Goal: Task Accomplishment & Management: Manage account settings

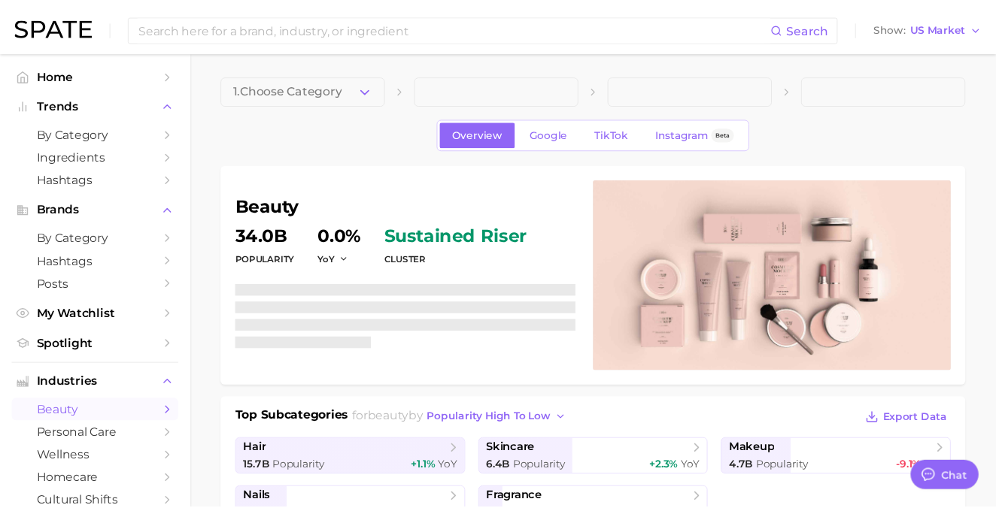
scroll to position [7307, 0]
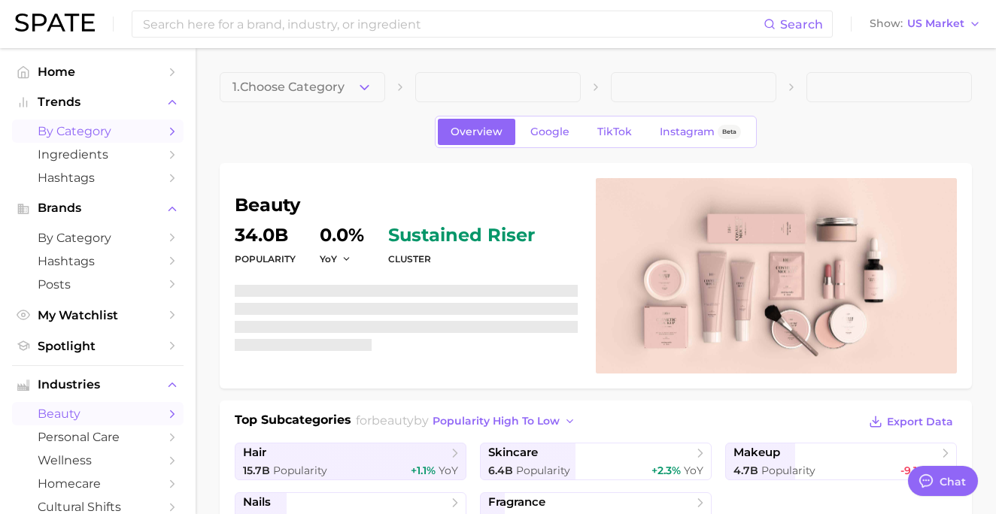
click at [78, 136] on span "by Category" at bounding box center [98, 131] width 120 height 14
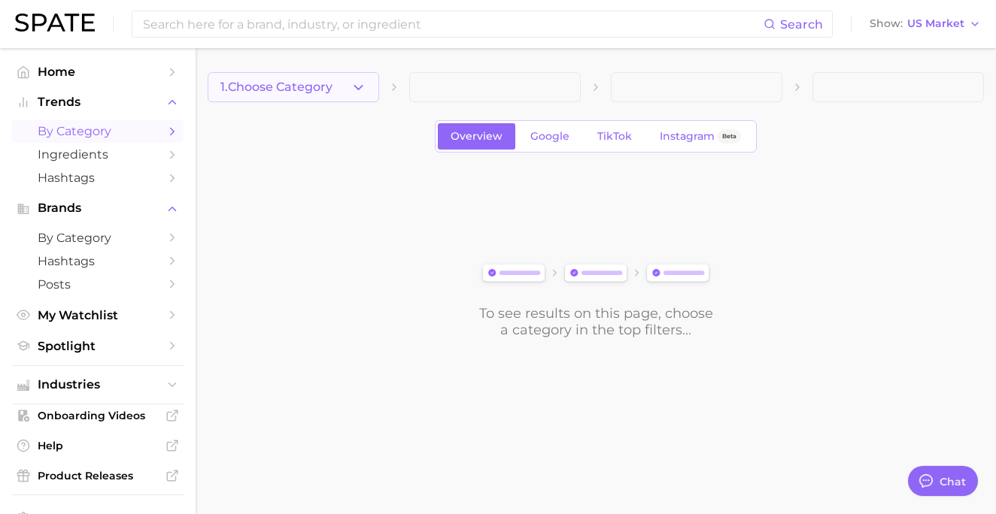
click at [338, 84] on button "1. Choose Category" at bounding box center [293, 87] width 171 height 30
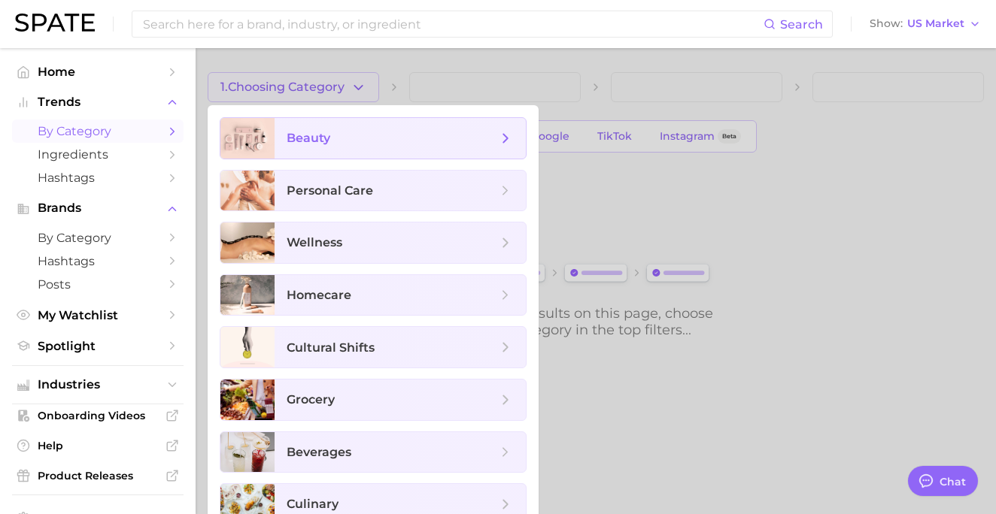
click at [366, 126] on span "beauty" at bounding box center [399, 138] width 251 height 41
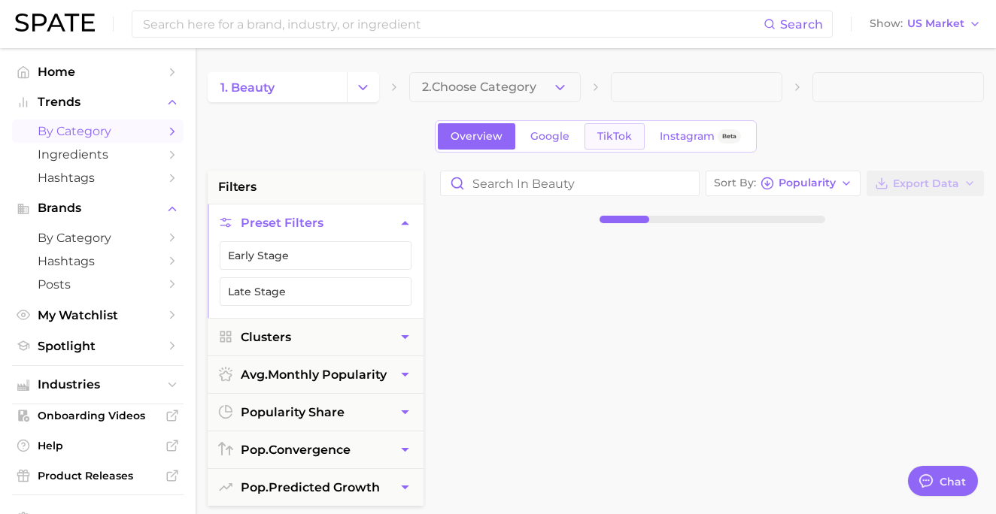
click at [612, 147] on link "TikTok" at bounding box center [614, 136] width 60 height 26
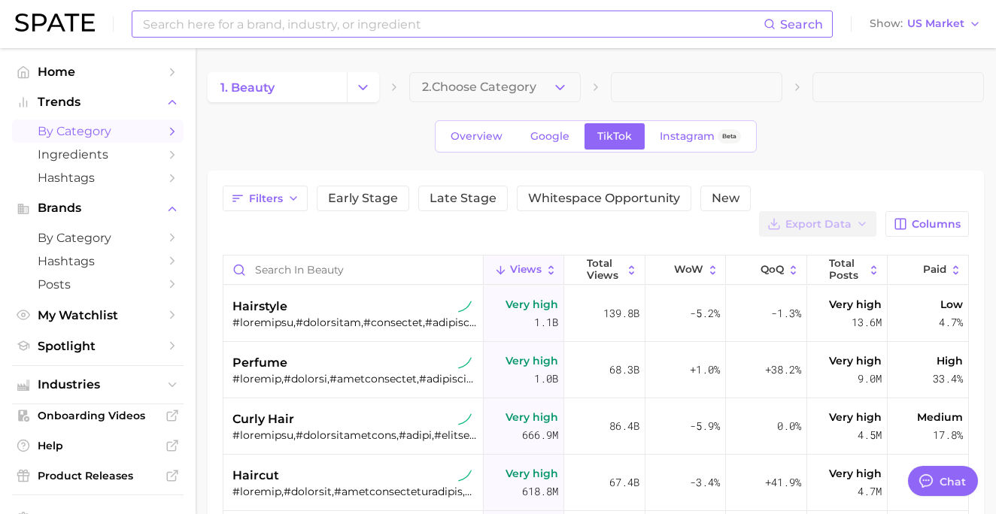
type textarea "x"
click at [731, 217] on icon "button" at bounding box center [900, 224] width 14 height 14
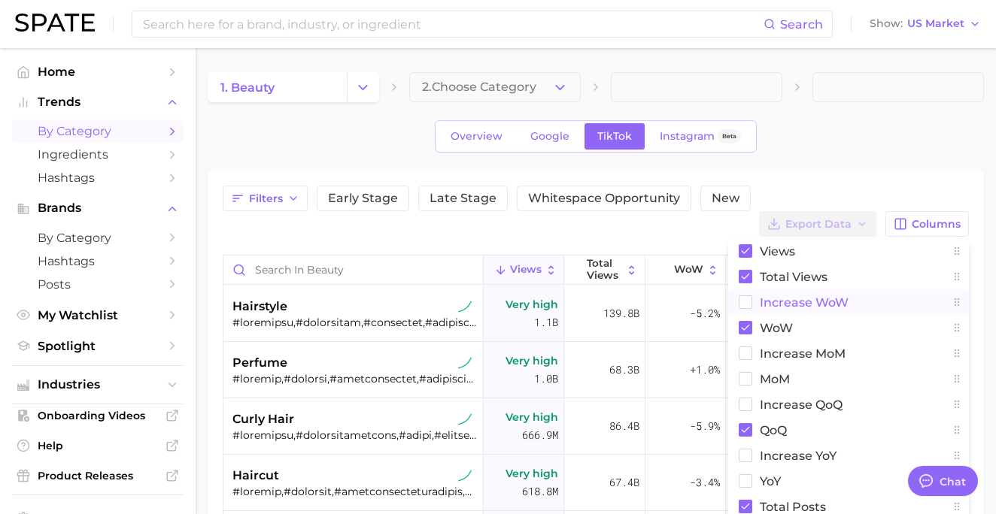
click at [731, 296] on span "Increase WoW" at bounding box center [804, 302] width 89 height 13
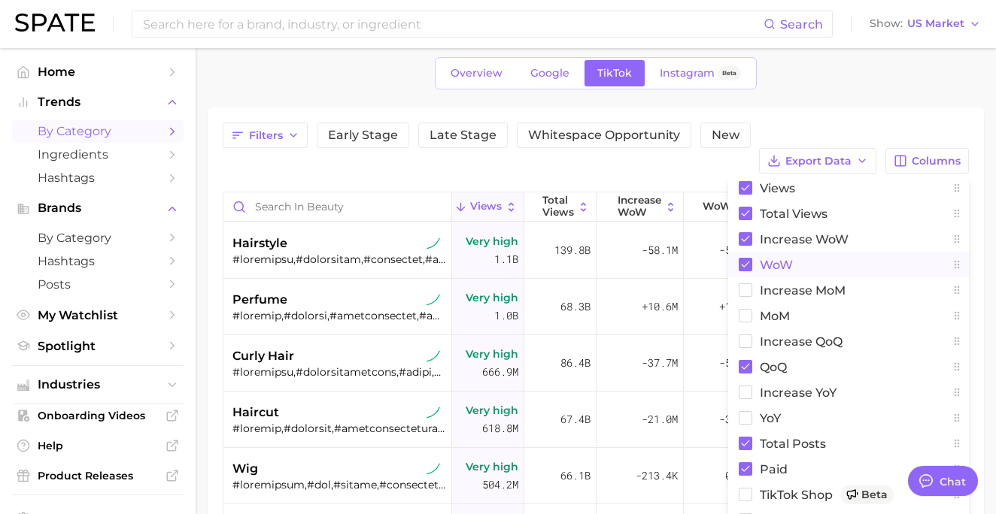
scroll to position [67, 0]
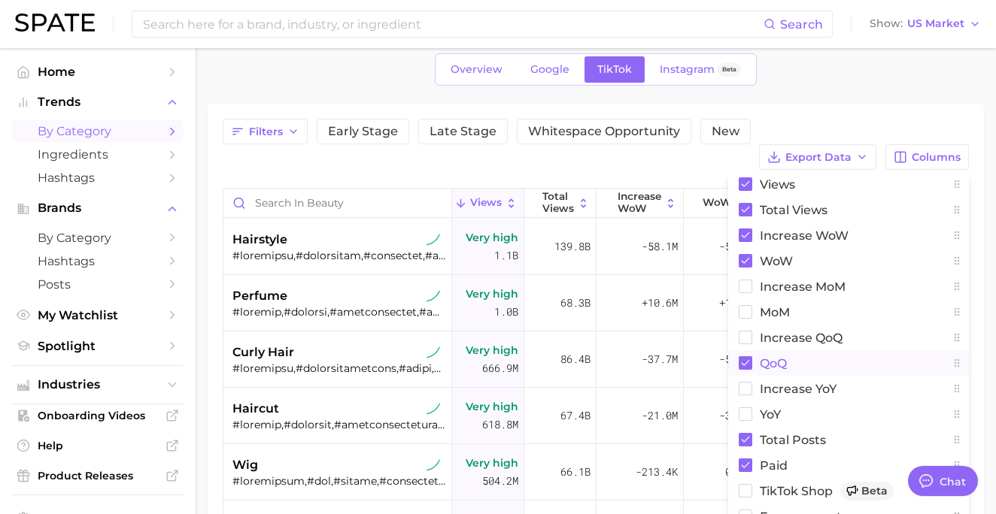
click at [731, 350] on button "QoQ" at bounding box center [848, 363] width 241 height 26
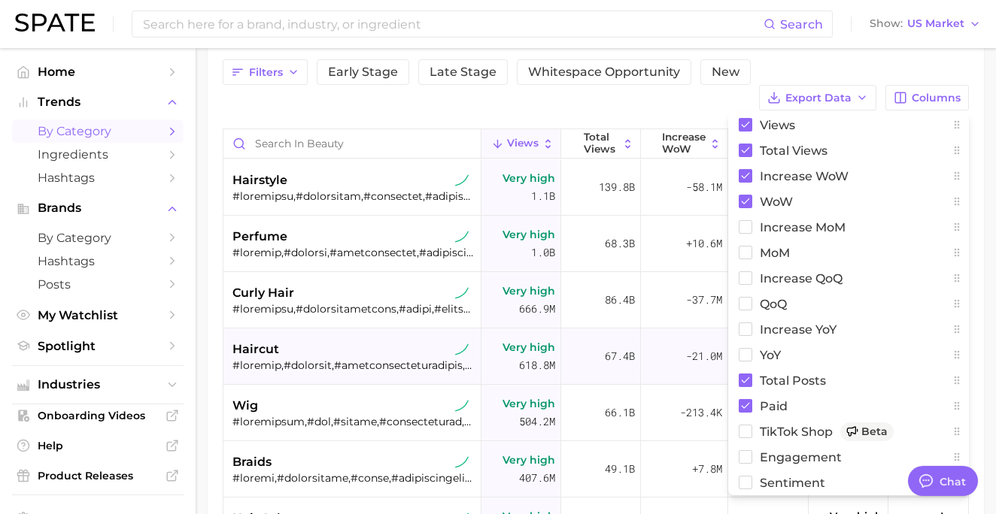
scroll to position [113, 0]
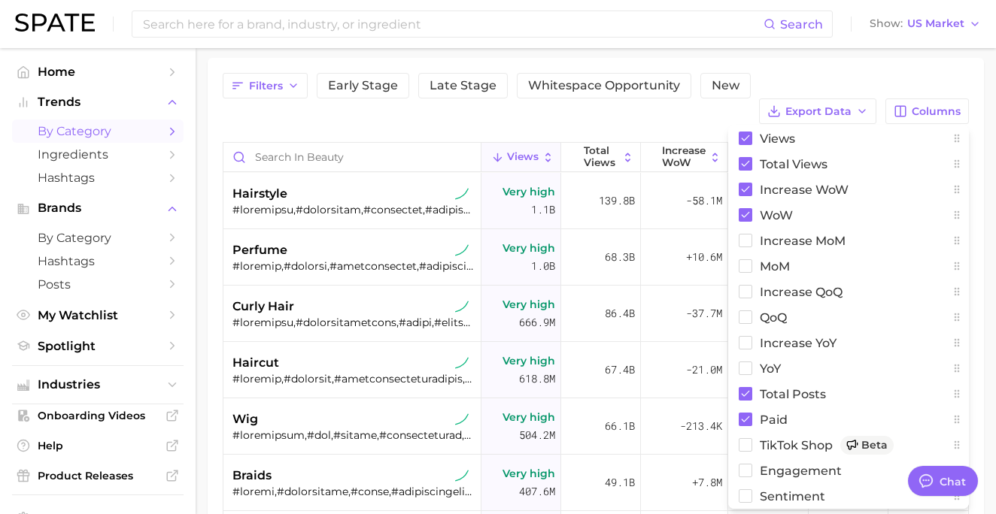
click at [673, 108] on div "Filters Early Stage Late Stage Whitespace Opportunity New Export Data Columns V…" at bounding box center [596, 365] width 746 height 584
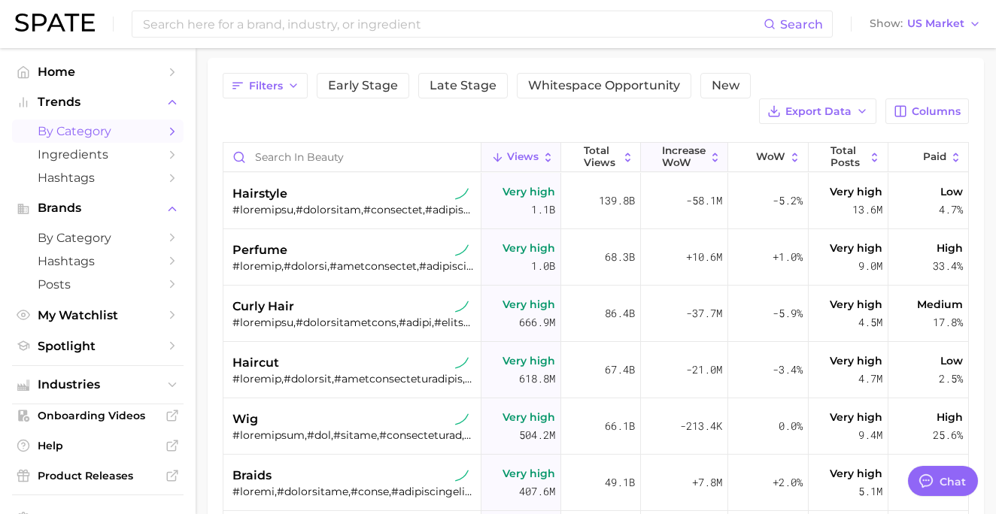
click at [697, 145] on span "Increase WoW" at bounding box center [684, 156] width 44 height 23
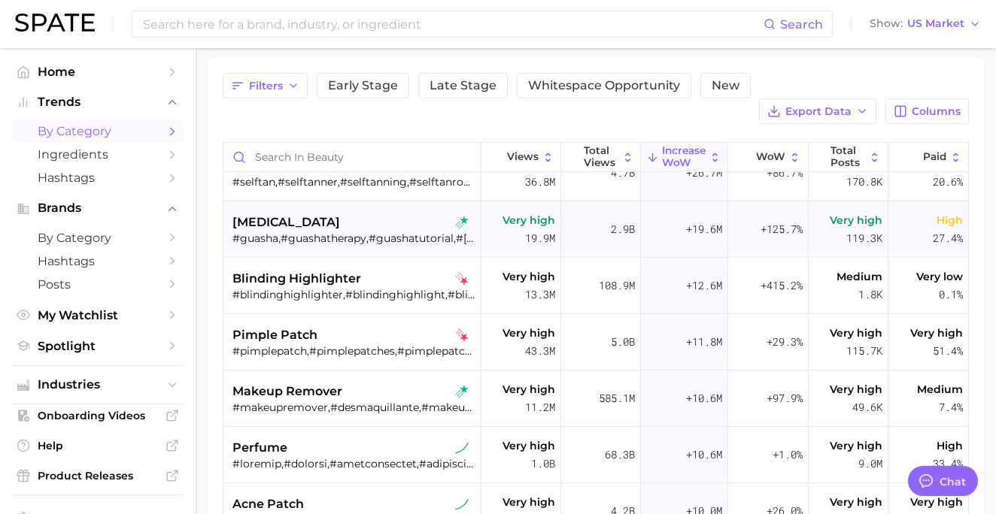
scroll to position [25, 0]
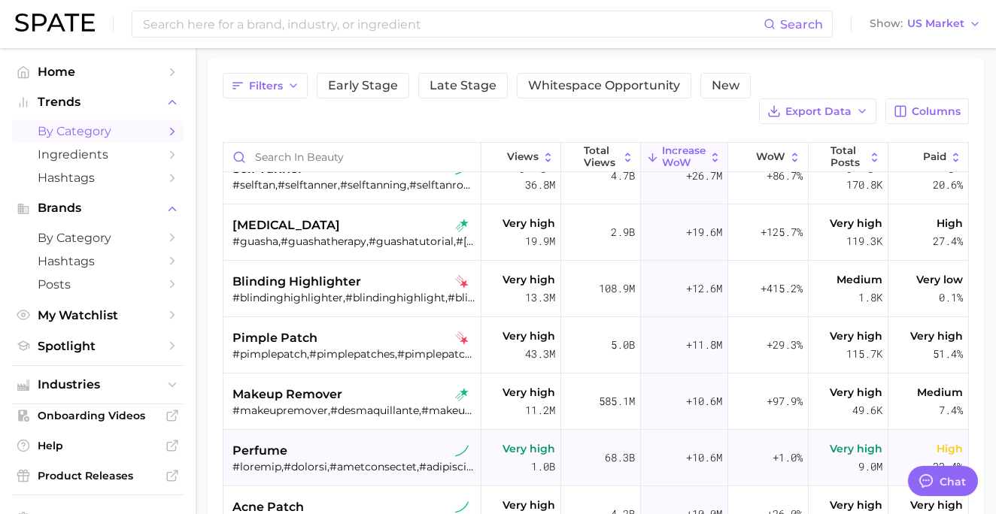
click at [362, 442] on div "perfume" at bounding box center [353, 451] width 242 height 18
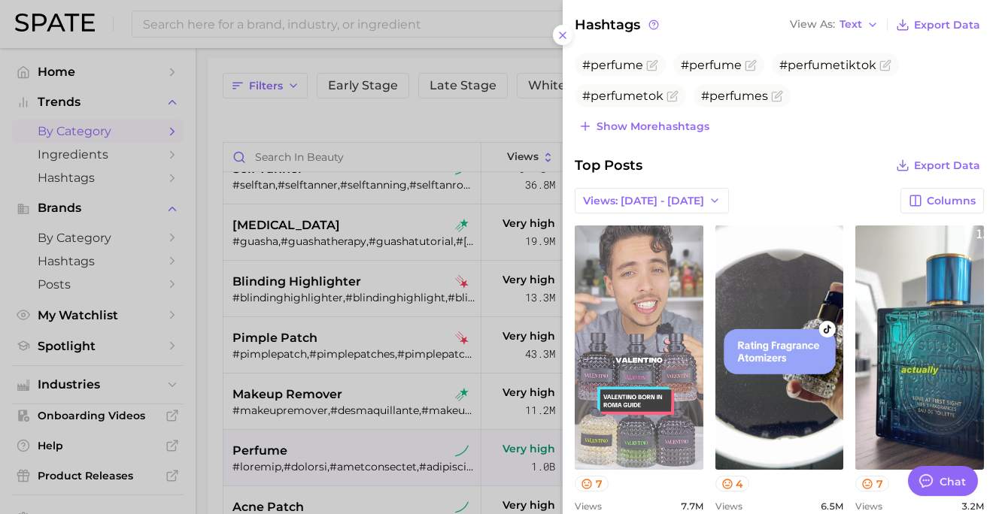
scroll to position [587, 0]
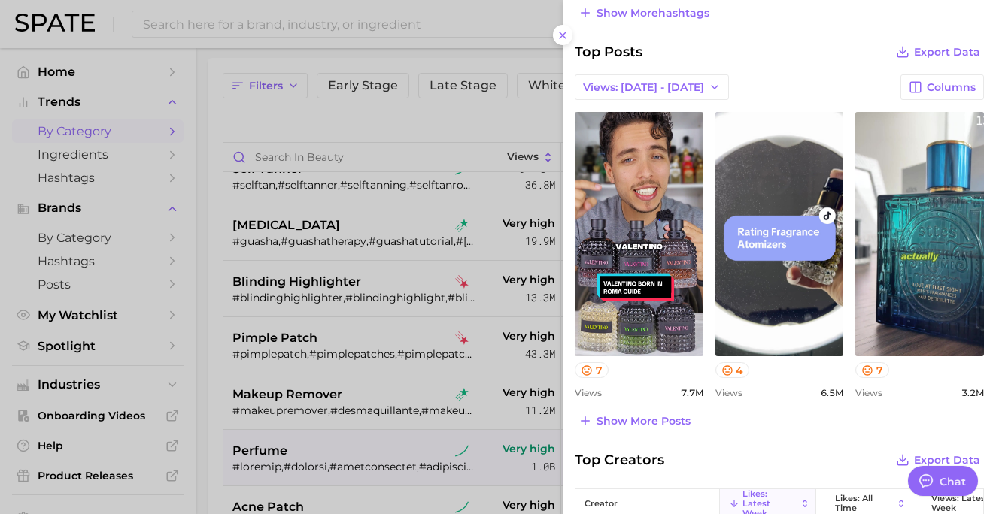
click at [389, 315] on div at bounding box center [498, 257] width 996 height 514
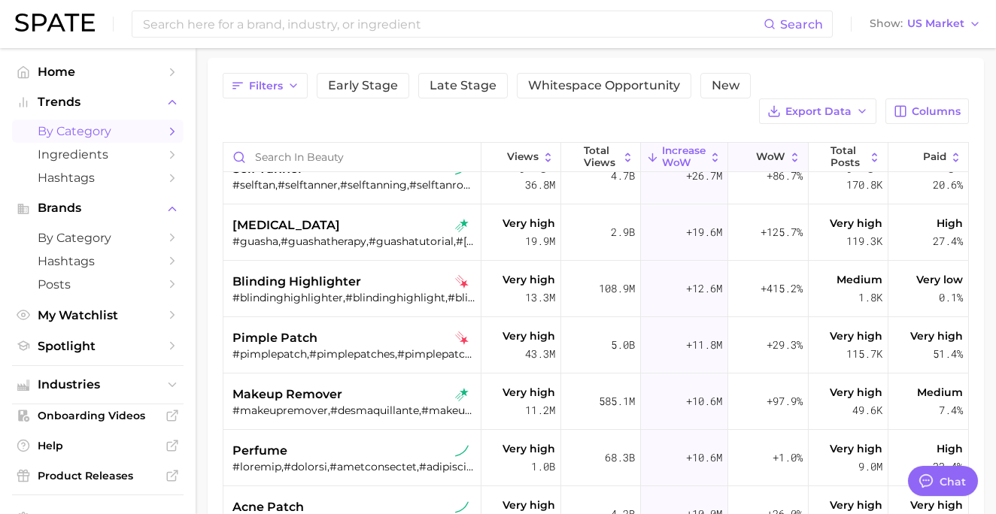
click at [731, 143] on button "WoW" at bounding box center [768, 157] width 80 height 29
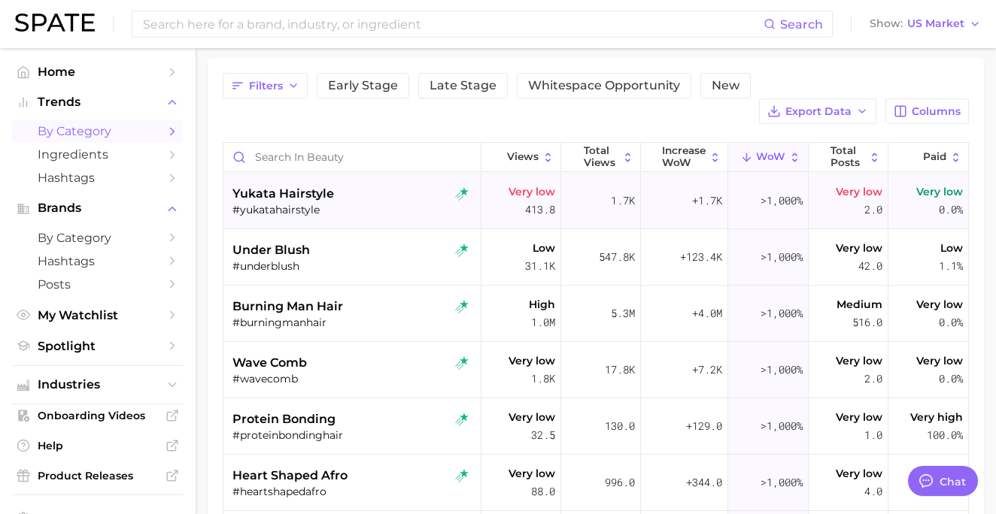
click at [410, 203] on div "#yukatahairstyle" at bounding box center [353, 210] width 242 height 14
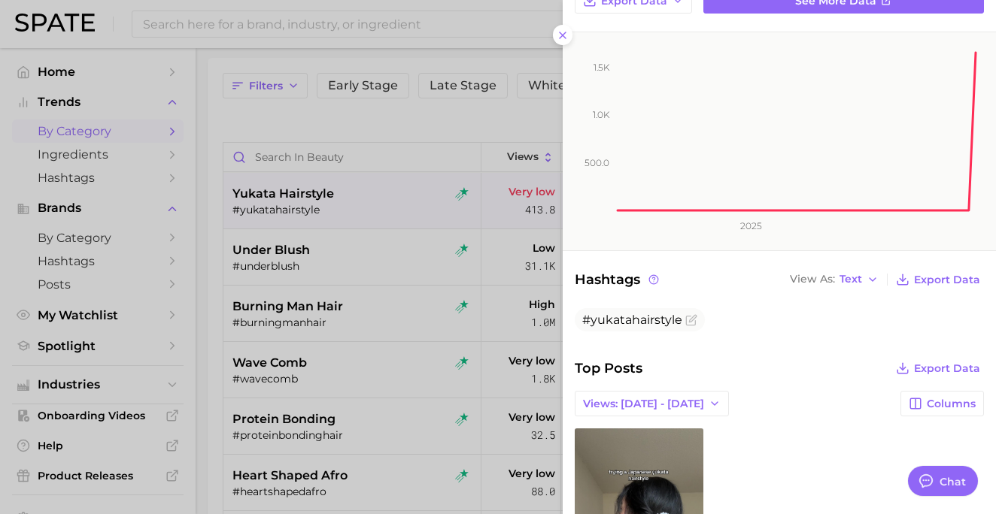
scroll to position [220, 0]
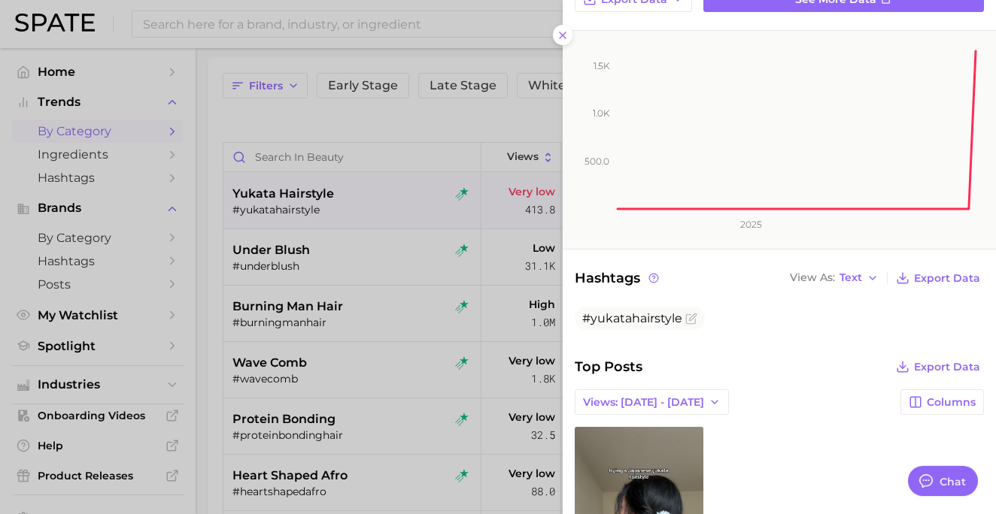
click at [438, 332] on div at bounding box center [498, 257] width 996 height 514
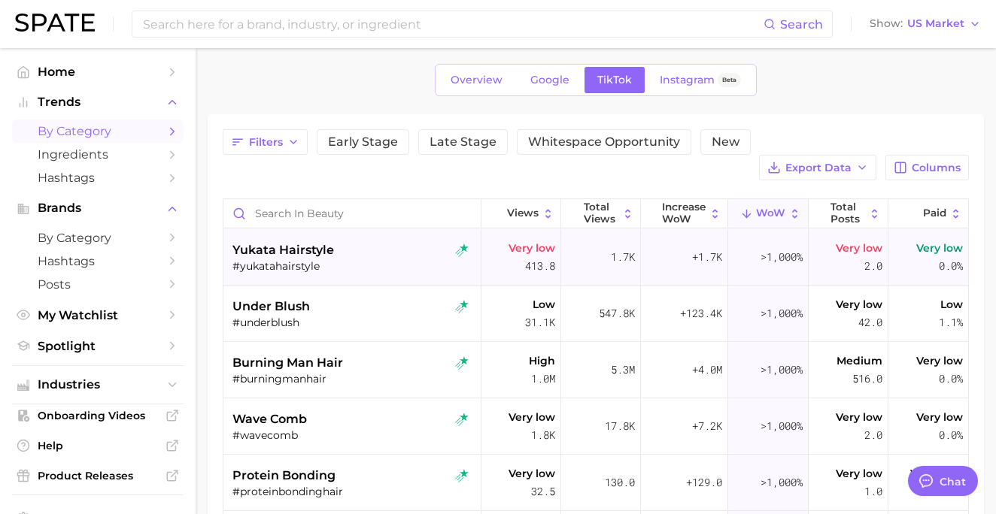
scroll to position [56, 0]
click at [293, 141] on icon "button" at bounding box center [293, 143] width 12 height 12
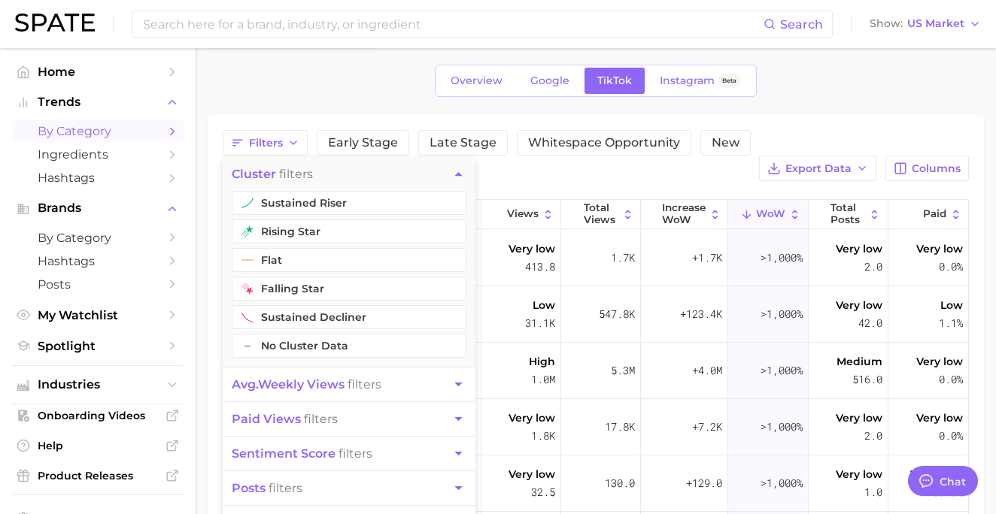
click at [392, 385] on button "avg. weekly views filters" at bounding box center [349, 385] width 253 height 34
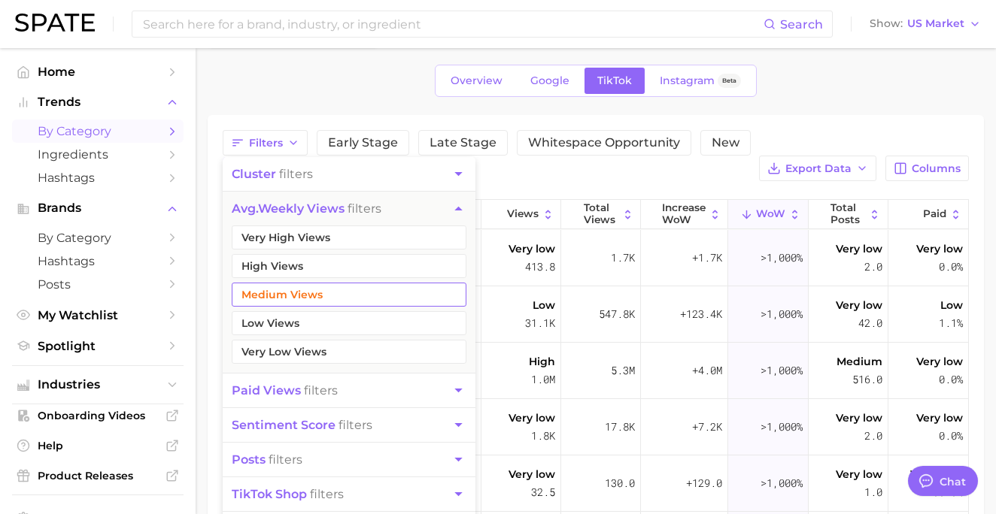
click at [356, 290] on button "Medium Views" at bounding box center [349, 295] width 235 height 24
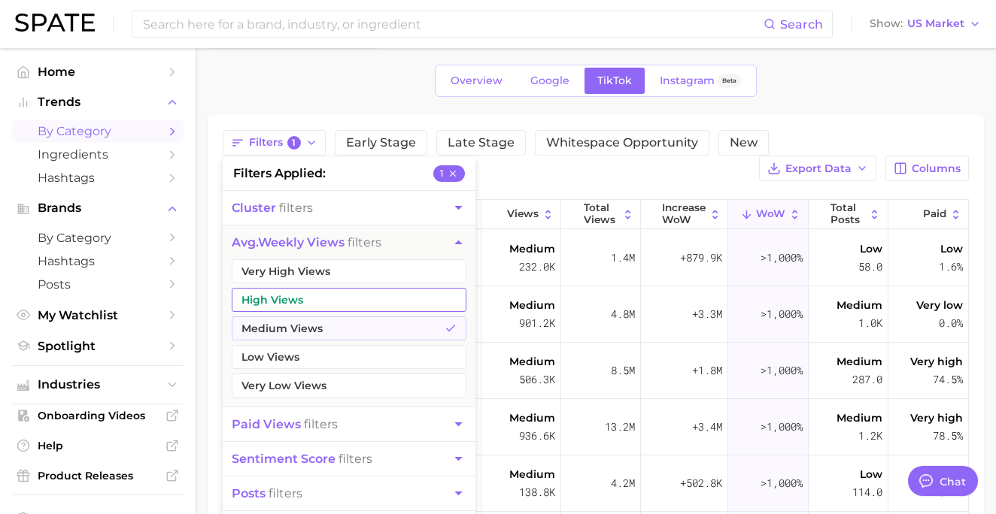
click at [344, 295] on button "High Views" at bounding box center [349, 300] width 235 height 24
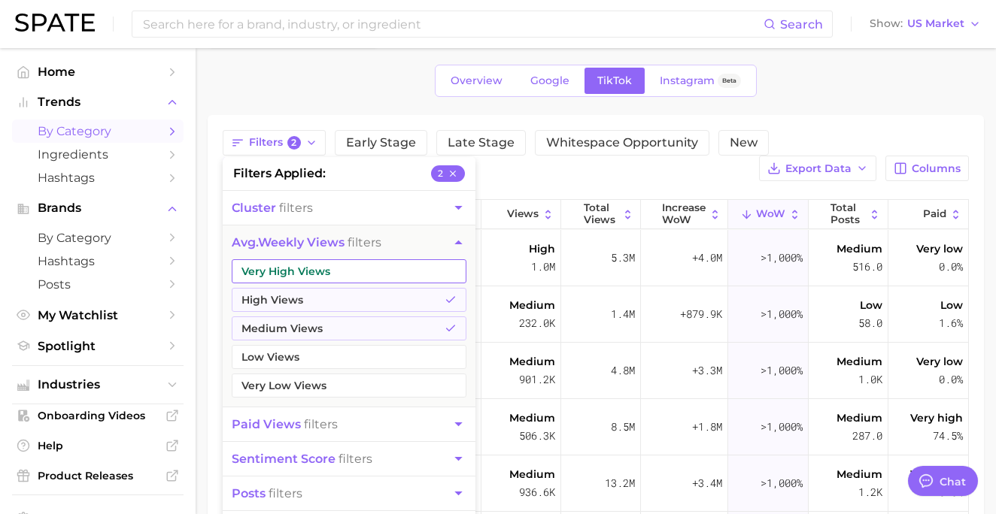
click at [343, 273] on button "Very High Views" at bounding box center [349, 271] width 235 height 24
click at [628, 181] on div "Filters 3 filters applied 3 cluster filters avg. weekly views filters Very High…" at bounding box center [596, 422] width 746 height 584
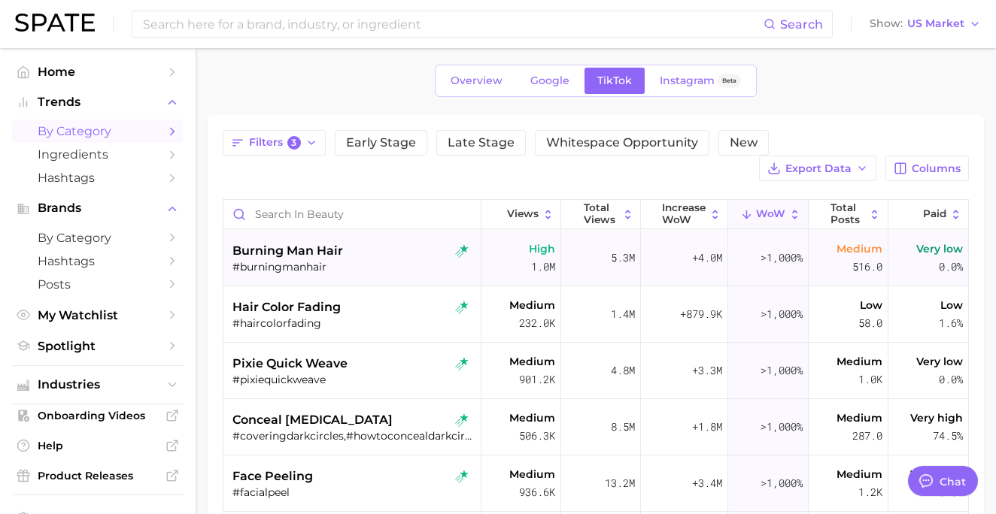
click at [341, 245] on span "burning man hair" at bounding box center [287, 251] width 111 height 18
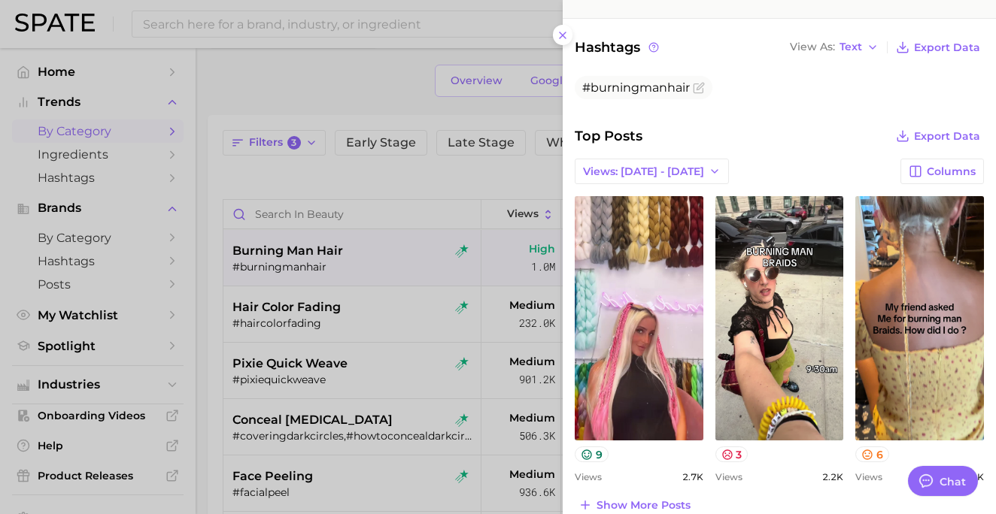
scroll to position [465, 0]
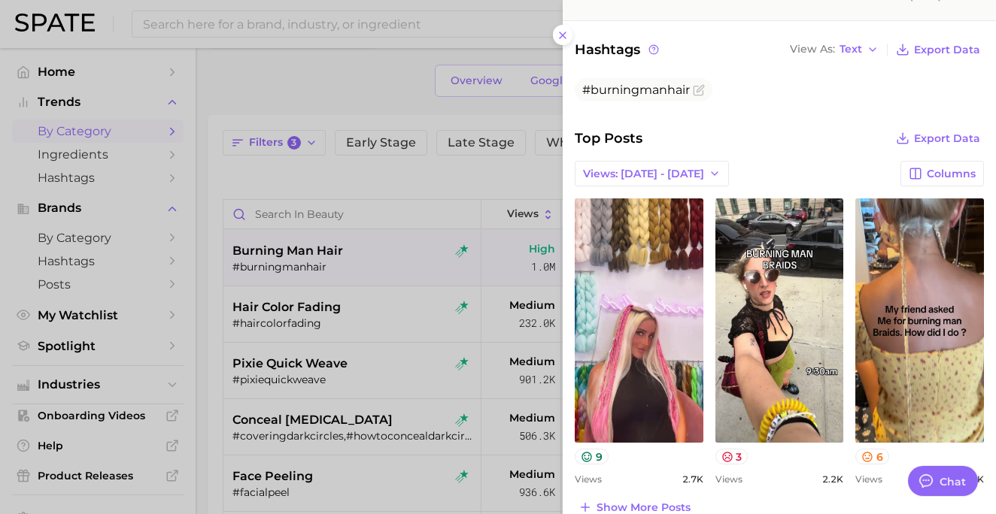
click at [372, 290] on div at bounding box center [498, 257] width 996 height 514
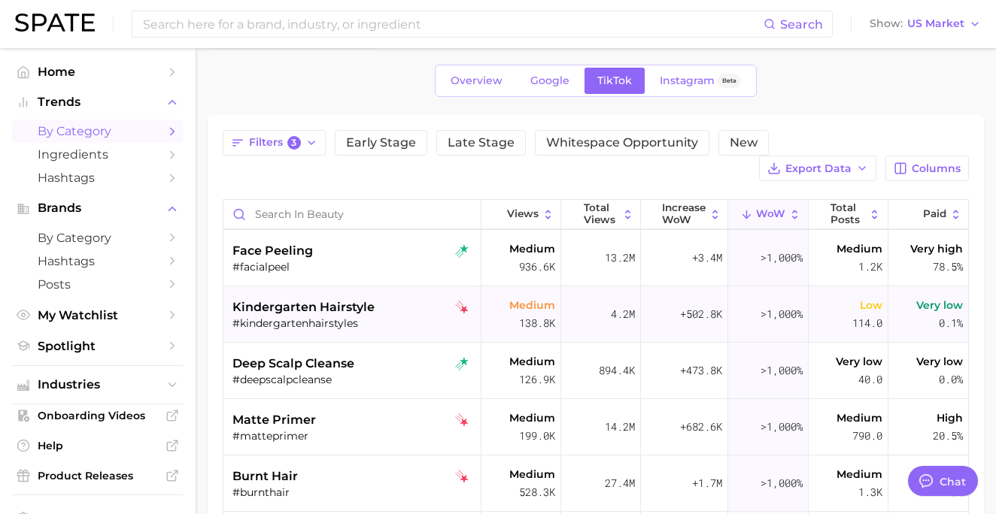
scroll to position [229, 0]
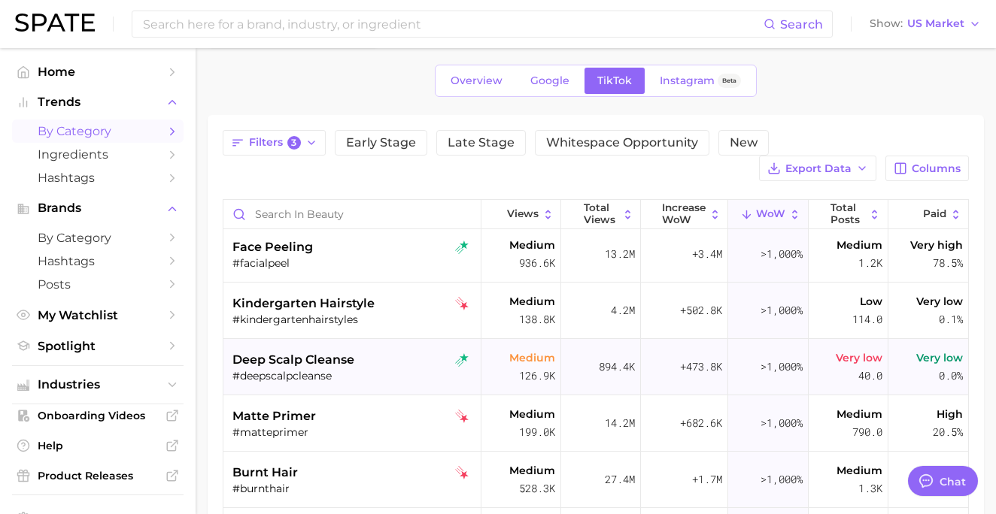
click at [398, 372] on div "#deepscalpcleanse" at bounding box center [353, 376] width 242 height 14
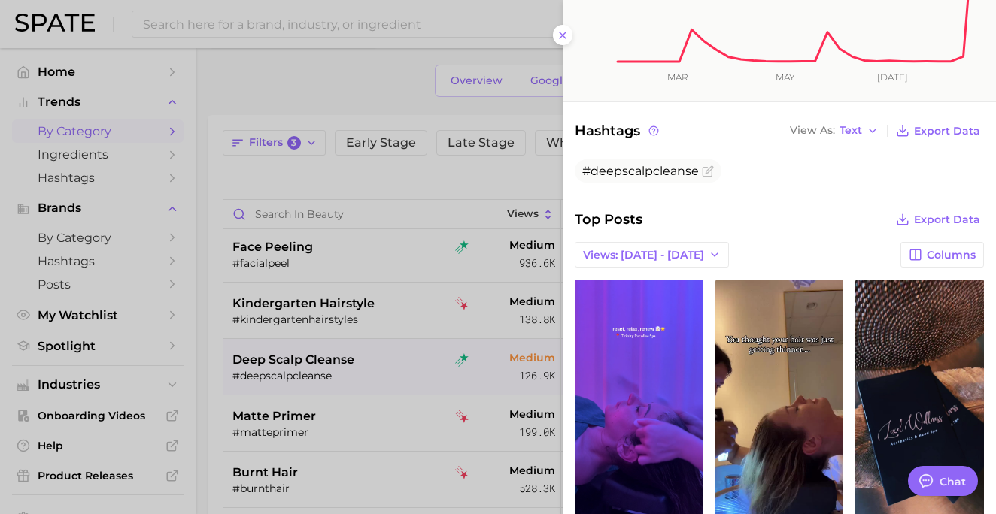
scroll to position [384, 0]
click at [488, 291] on div at bounding box center [498, 257] width 996 height 514
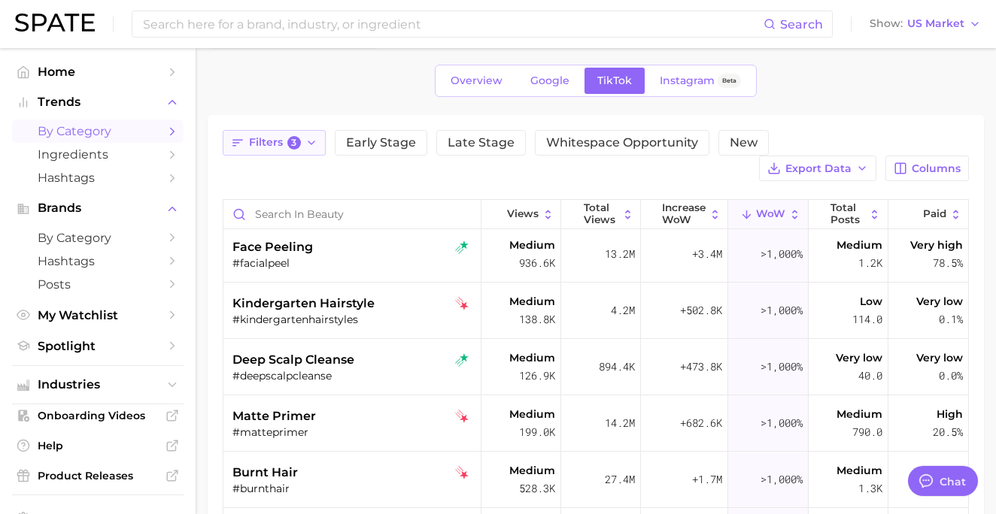
click at [293, 145] on span "3" at bounding box center [294, 143] width 14 height 14
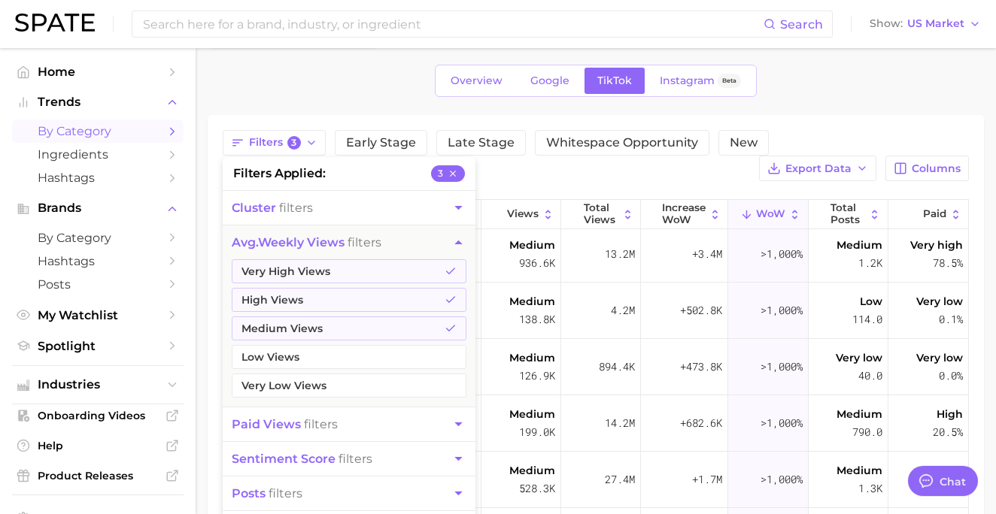
click at [303, 210] on span "cluster filters" at bounding box center [272, 208] width 81 height 14
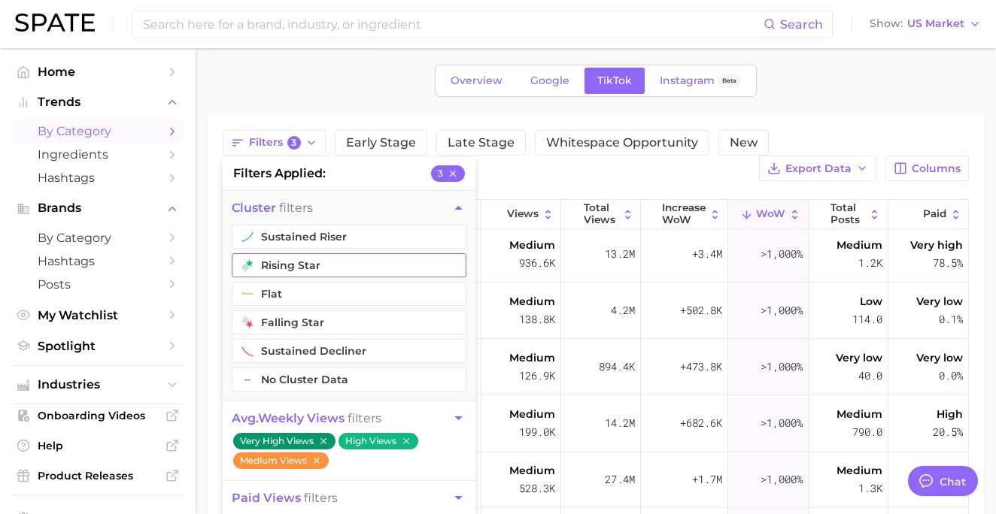
click at [302, 262] on button "rising star" at bounding box center [349, 265] width 235 height 24
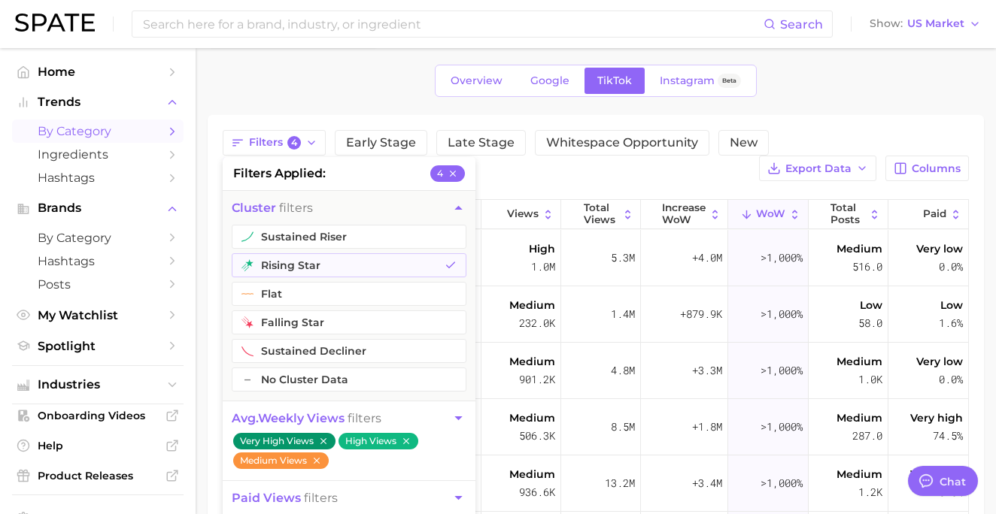
click at [333, 89] on div "Overview Google TikTok Instagram Beta" at bounding box center [596, 81] width 776 height 32
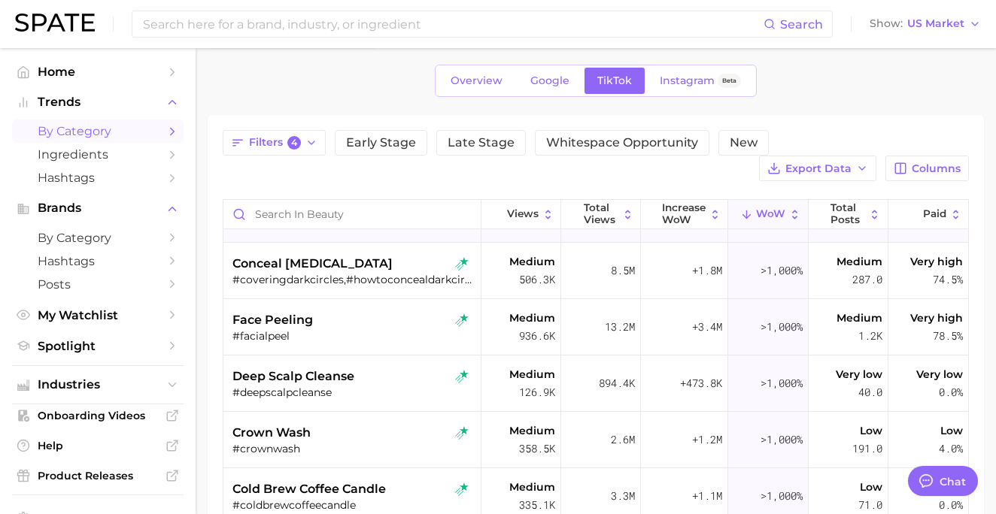
scroll to position [153, 0]
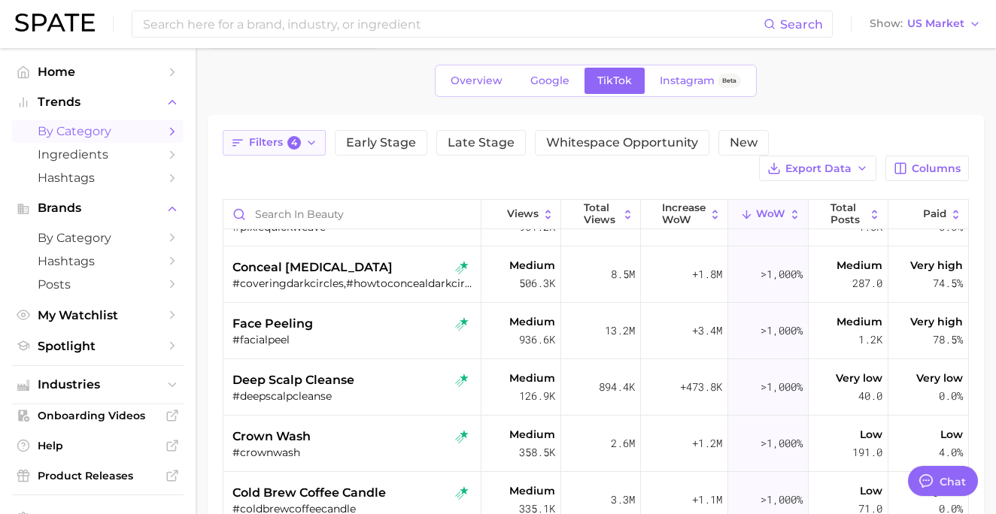
click at [310, 139] on icon "button" at bounding box center [311, 143] width 12 height 12
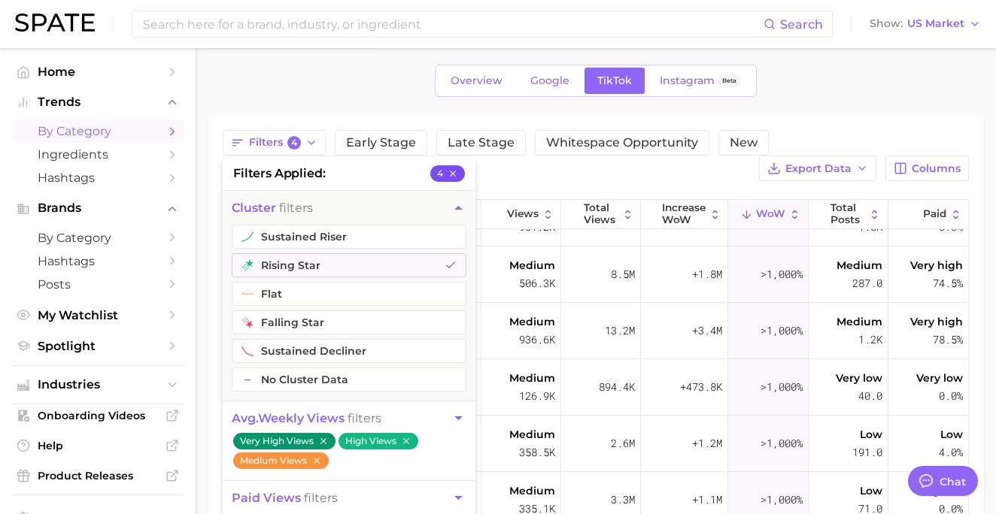
click at [450, 175] on icon "button" at bounding box center [452, 173] width 11 height 11
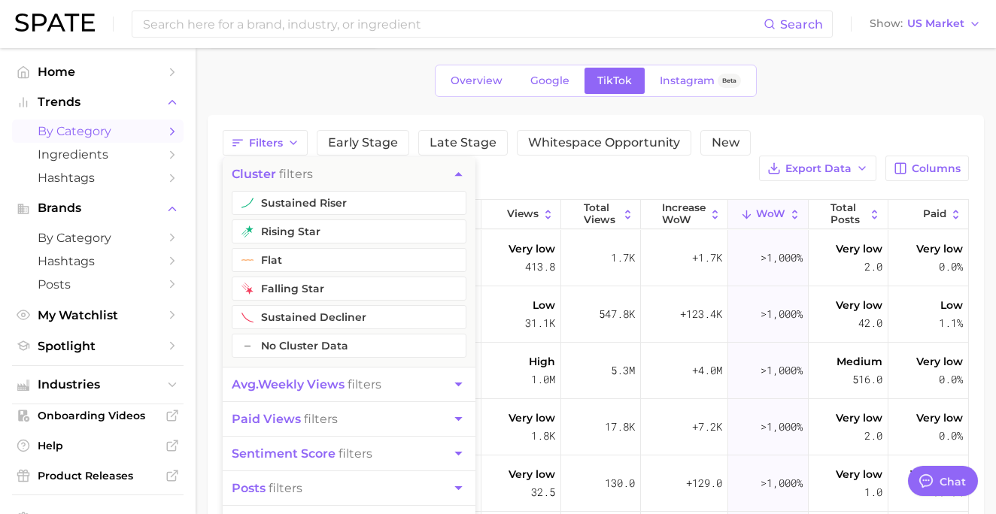
click at [341, 82] on div "Overview Google TikTok Instagram Beta" at bounding box center [596, 81] width 776 height 32
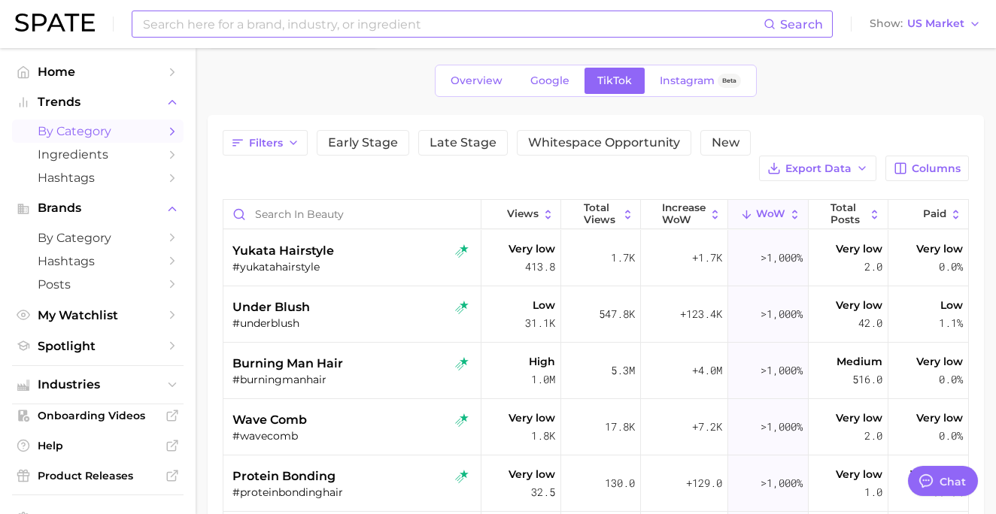
click at [475, 23] on input at bounding box center [452, 24] width 622 height 26
type input "f"
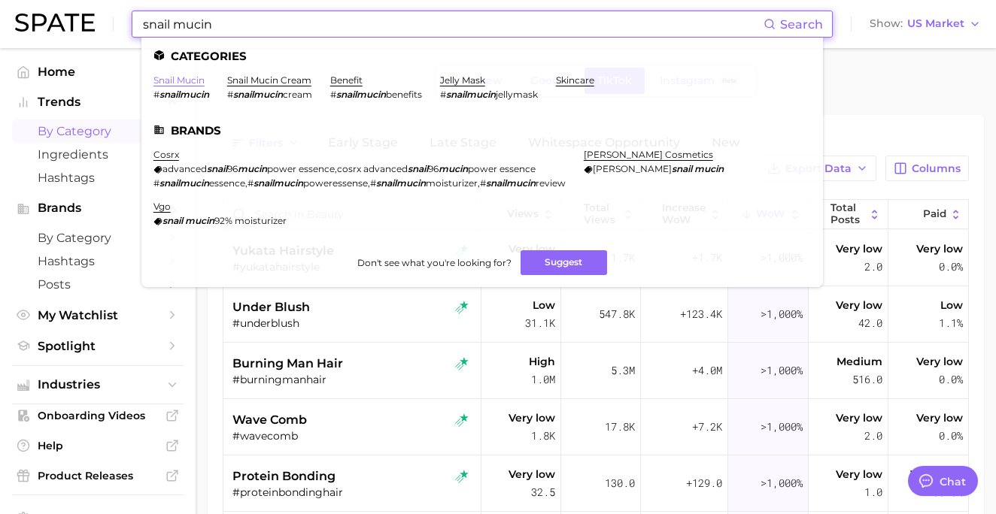
type input "snail mucin"
click at [192, 82] on link "snail mucin" at bounding box center [178, 79] width 51 height 11
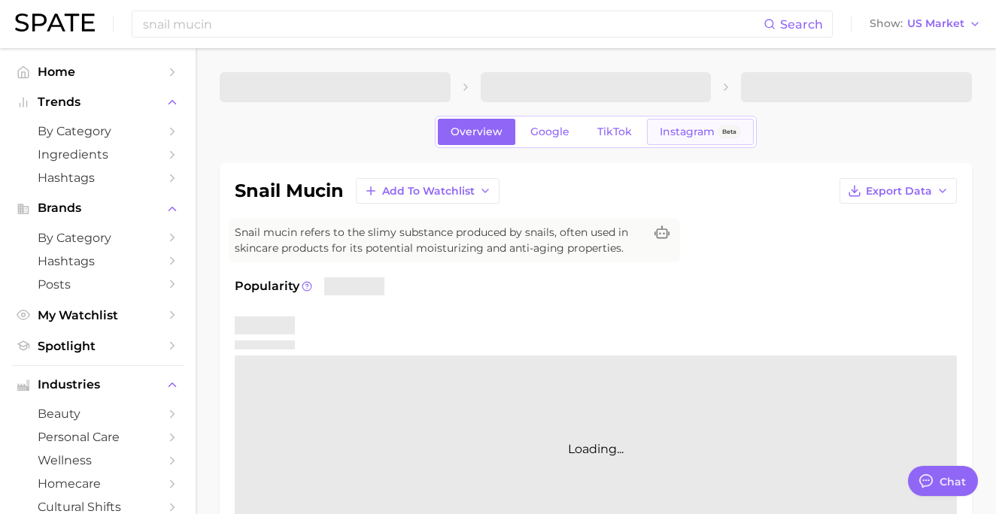
click at [651, 132] on link "Instagram Beta" at bounding box center [700, 132] width 107 height 26
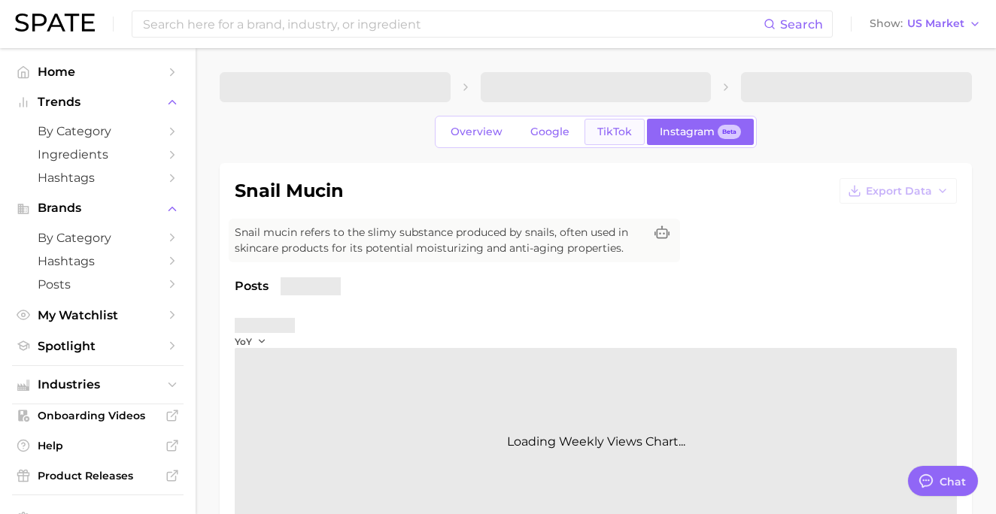
click at [619, 132] on span "TikTok" at bounding box center [614, 132] width 35 height 13
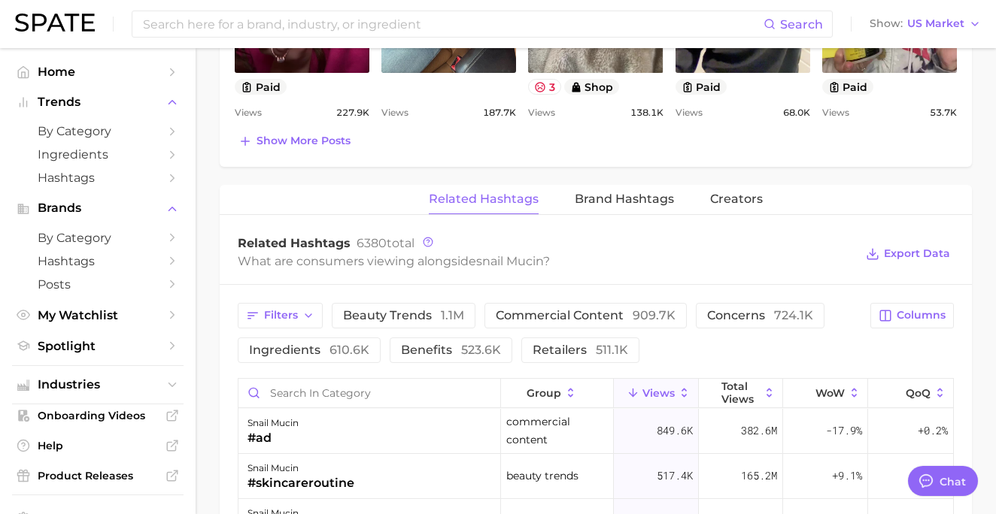
scroll to position [1051, 0]
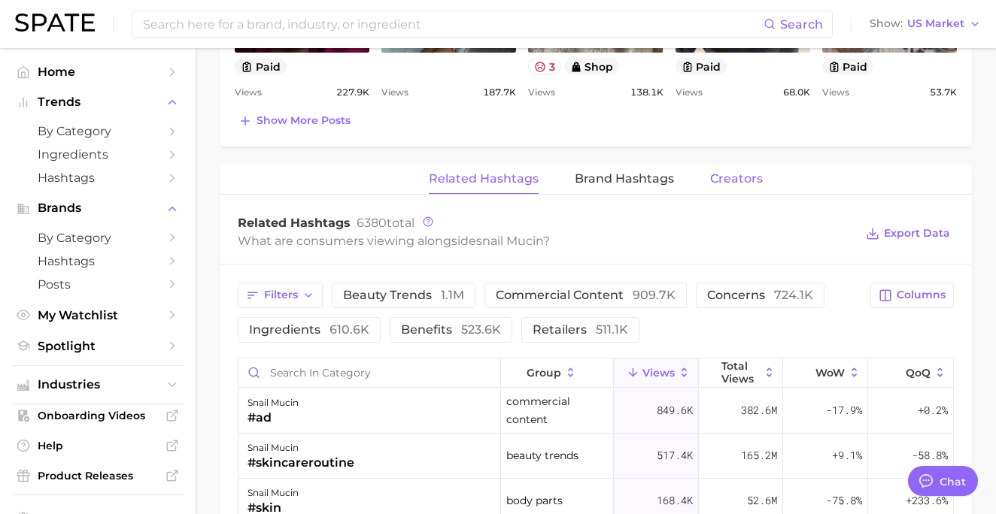
click at [727, 180] on span "Creators" at bounding box center [736, 179] width 53 height 14
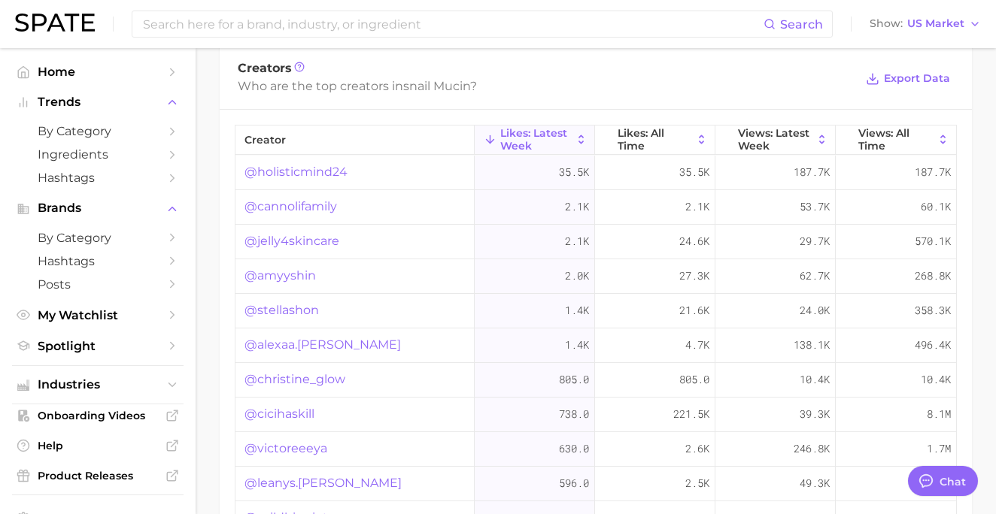
scroll to position [1207, 0]
click at [666, 137] on span "Likes: All Time" at bounding box center [654, 138] width 74 height 24
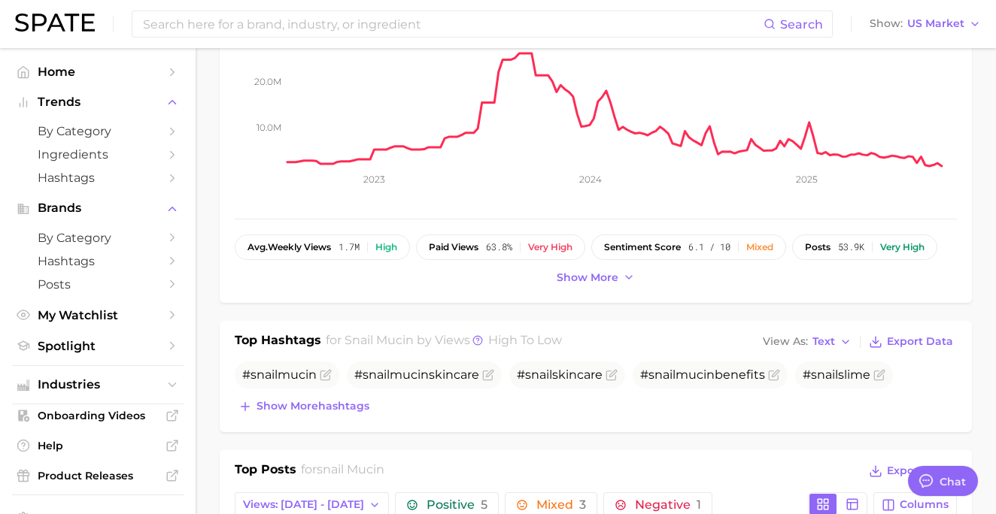
scroll to position [63, 0]
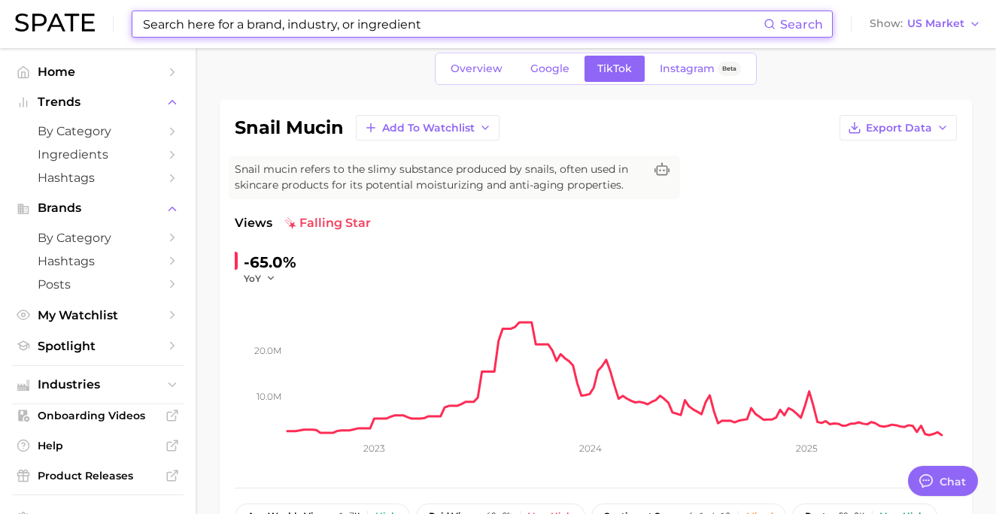
click at [291, 18] on input at bounding box center [452, 24] width 622 height 26
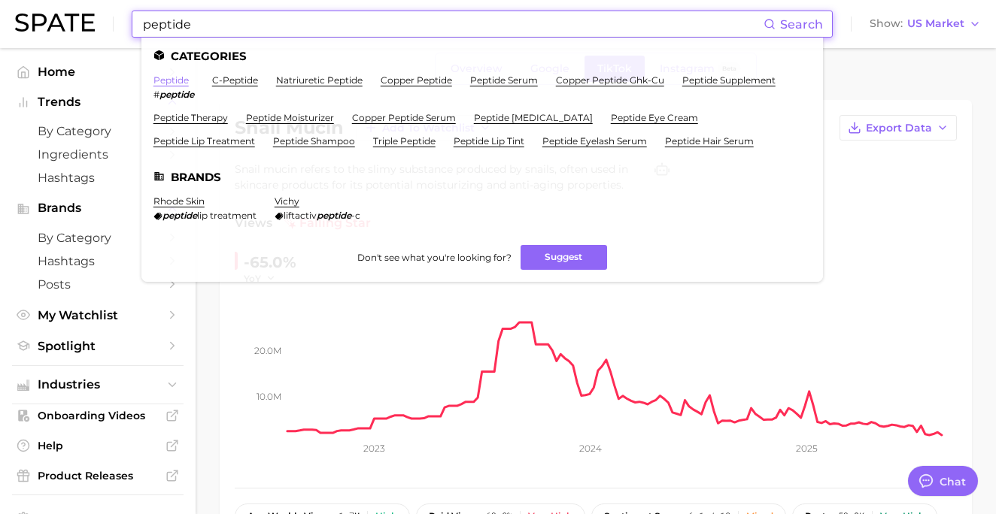
type input "peptide"
click at [177, 79] on link "peptide" at bounding box center [170, 79] width 35 height 11
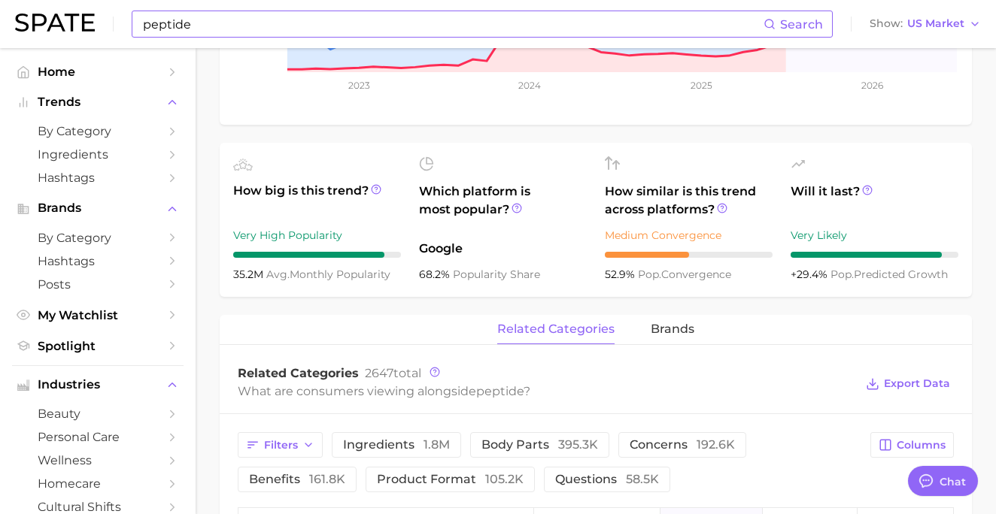
scroll to position [478, 0]
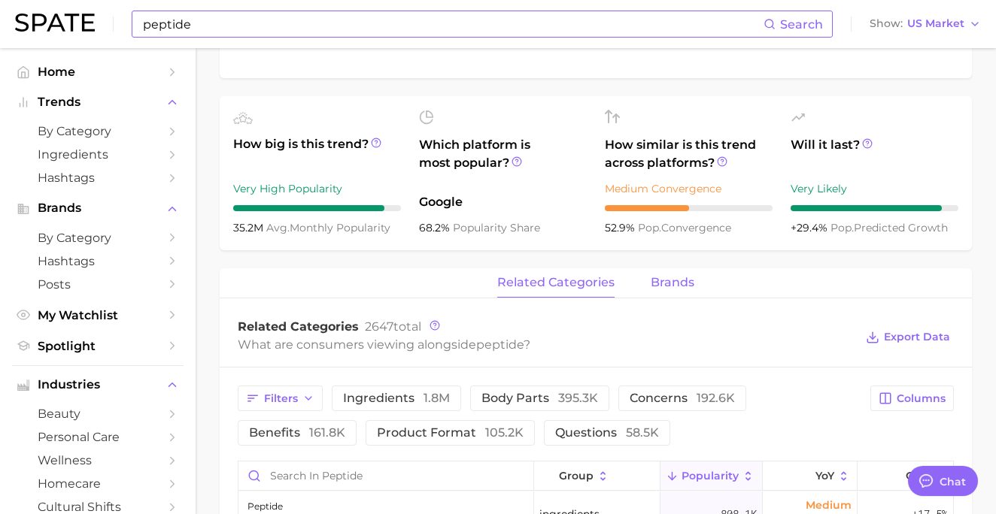
click at [660, 278] on span "brands" at bounding box center [673, 283] width 44 height 14
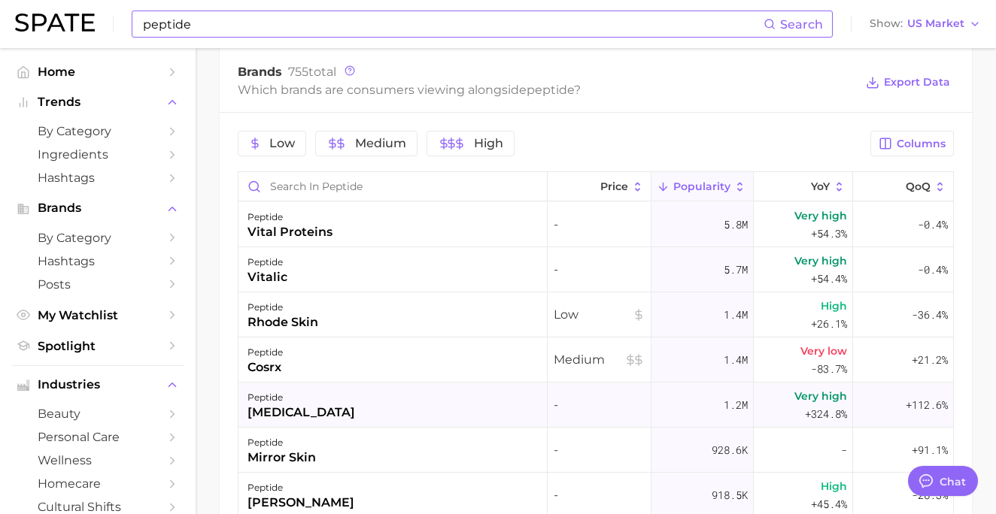
scroll to position [84, 0]
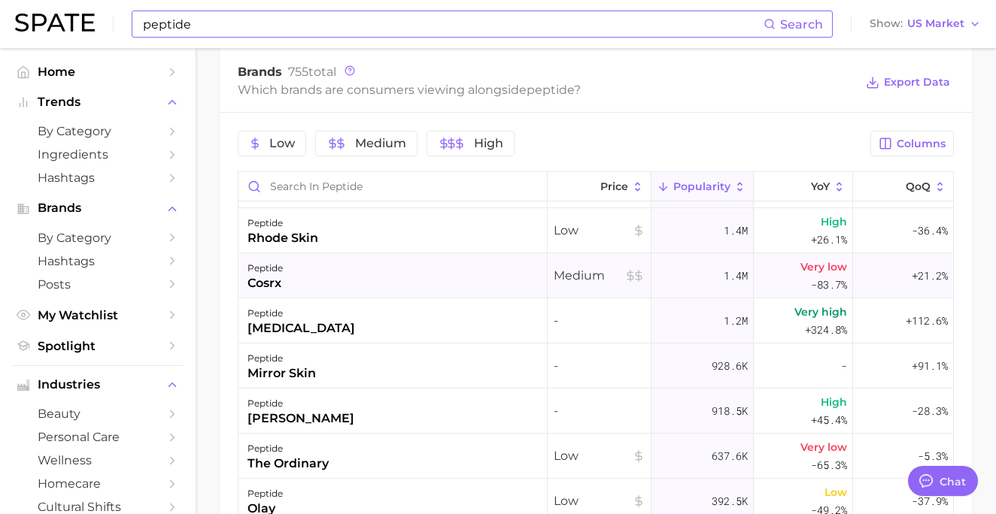
click at [463, 267] on div "peptide cosrx" at bounding box center [392, 275] width 309 height 45
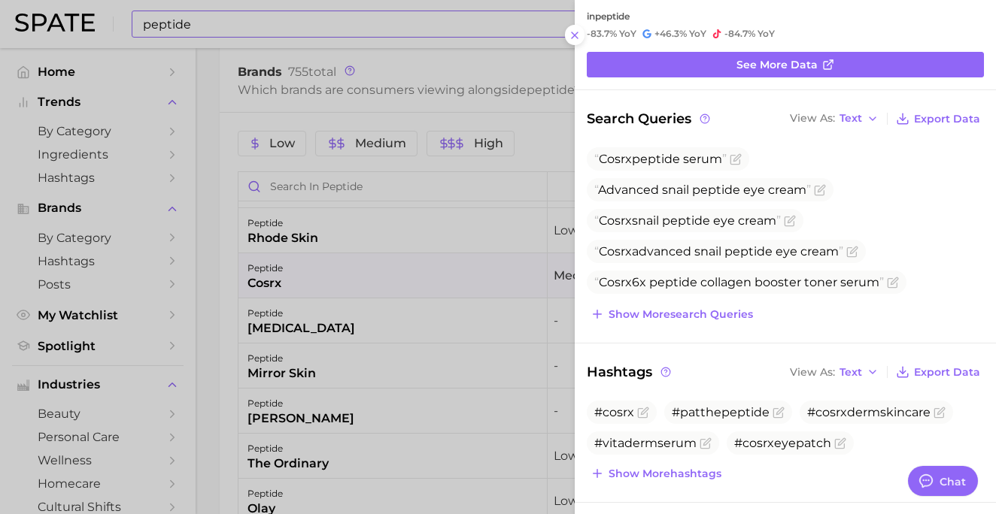
scroll to position [0, 0]
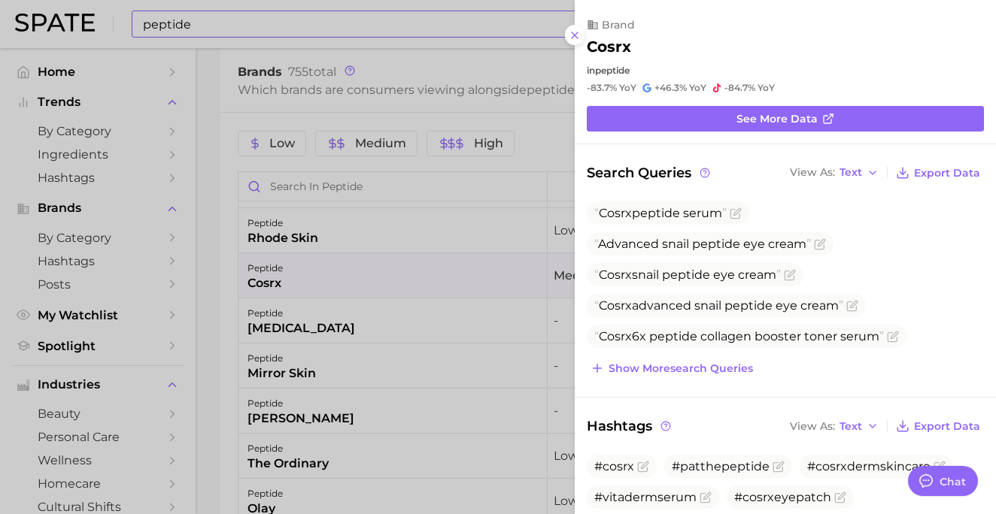
click at [460, 204] on div at bounding box center [498, 257] width 996 height 514
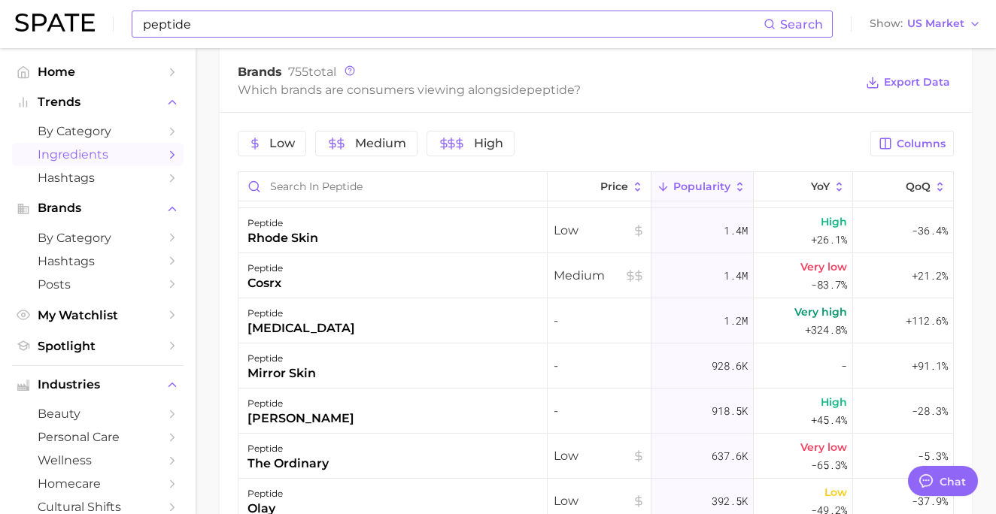
click at [86, 150] on span "Ingredients" at bounding box center [98, 154] width 120 height 14
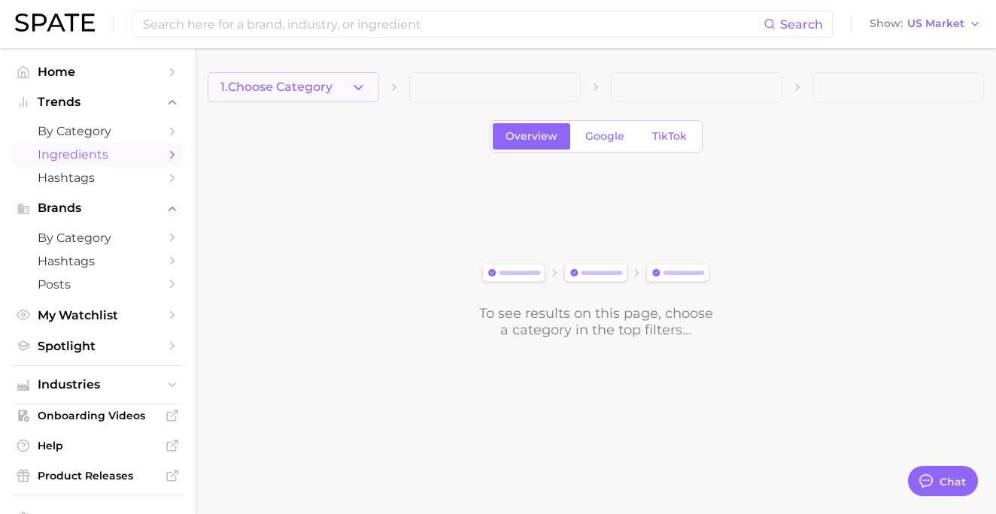
click at [307, 95] on button "1. Choose Category" at bounding box center [293, 87] width 171 height 30
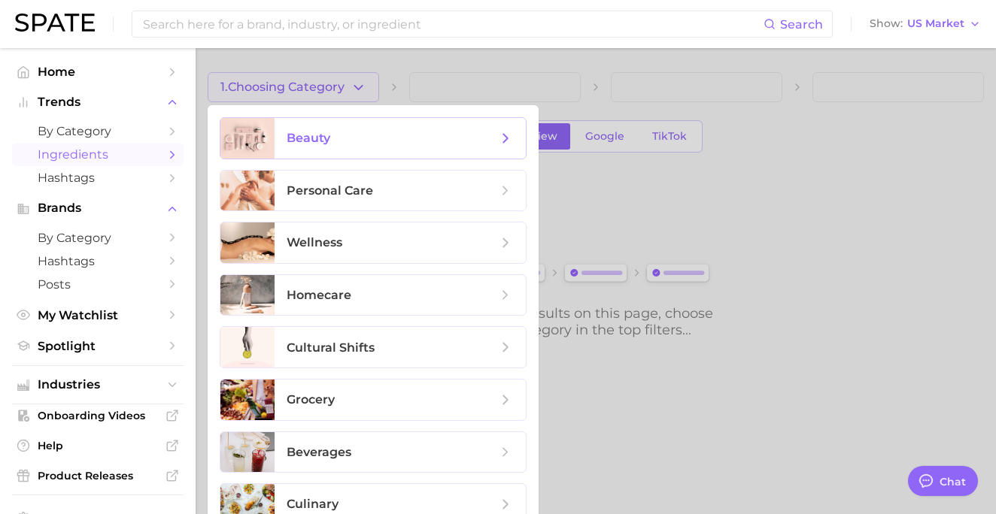
click at [318, 131] on span "beauty" at bounding box center [309, 138] width 44 height 14
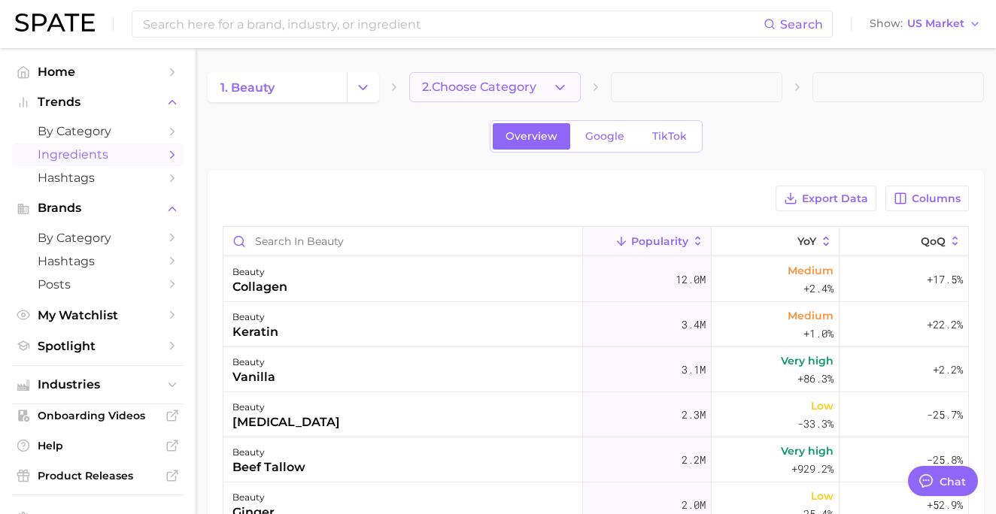
click at [487, 94] on button "2. Choose Category" at bounding box center [494, 87] width 171 height 30
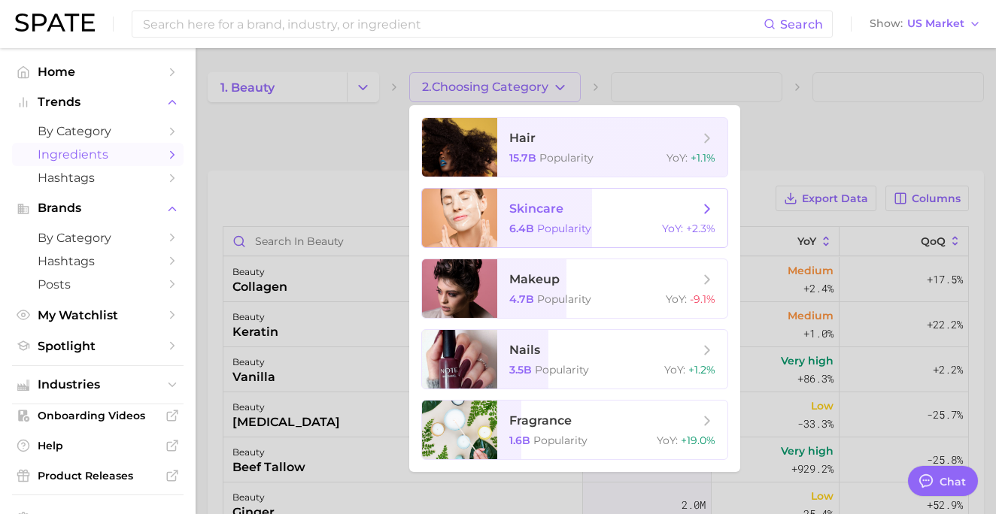
click at [587, 220] on span "skincare 6.4b Popularity YoY : +2.3%" at bounding box center [612, 218] width 230 height 59
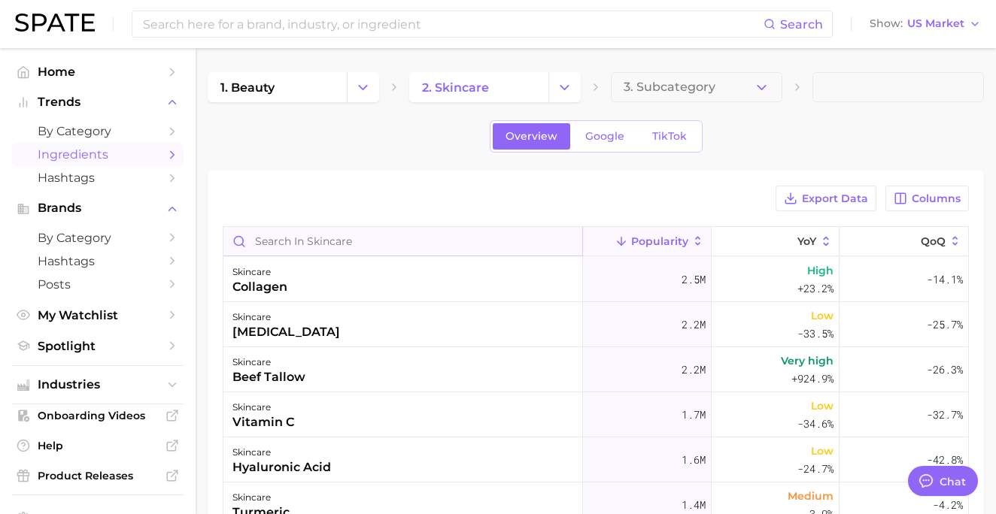
click at [503, 244] on input "Search in skincare" at bounding box center [402, 241] width 359 height 29
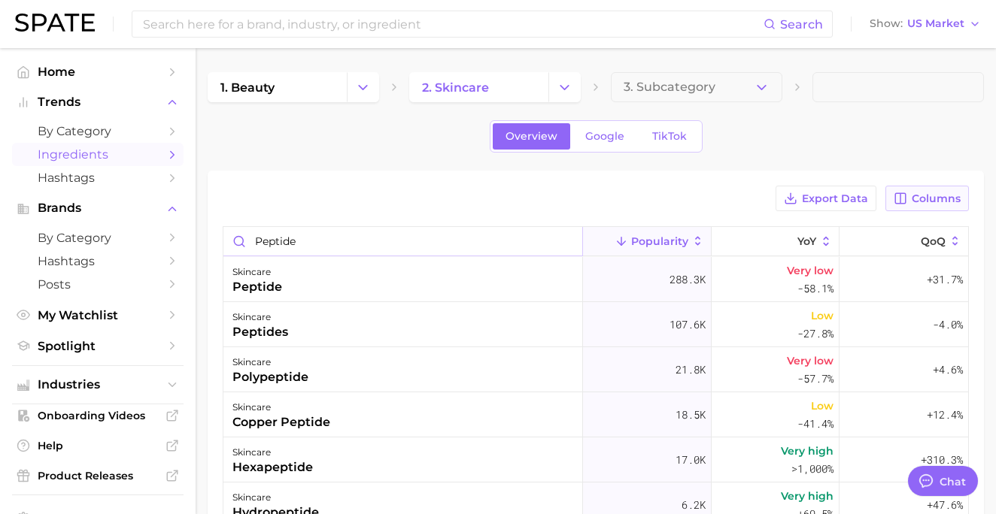
type input "peptide"
click at [731, 198] on button "Columns" at bounding box center [926, 199] width 83 height 26
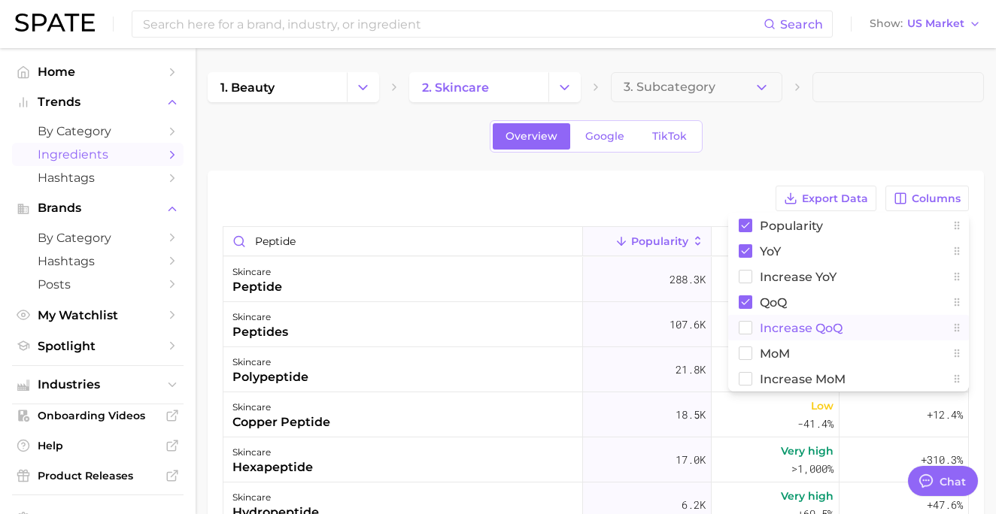
scroll to position [60, 0]
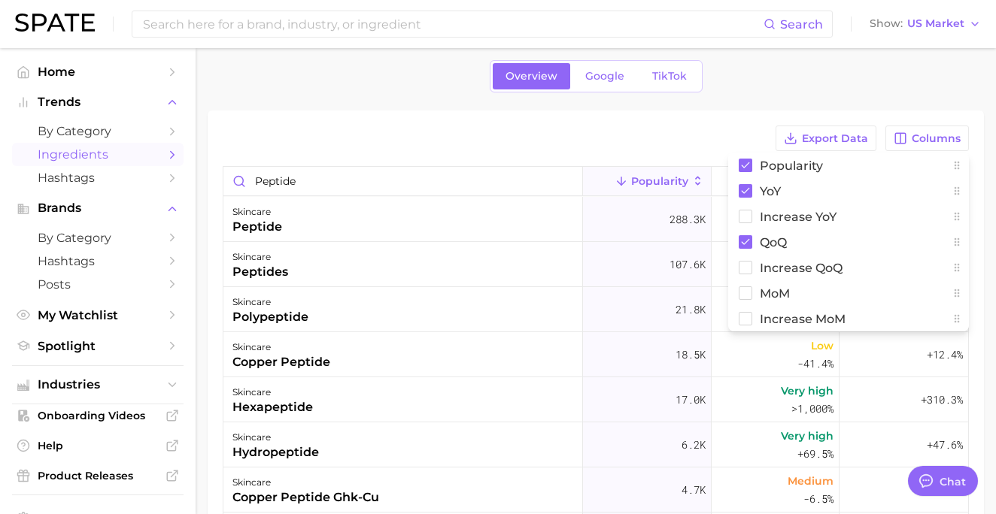
click at [731, 109] on div "1. beauty 2. skincare 3. Subcategory Overview Google TikTok Export Data Columns…" at bounding box center [596, 354] width 776 height 684
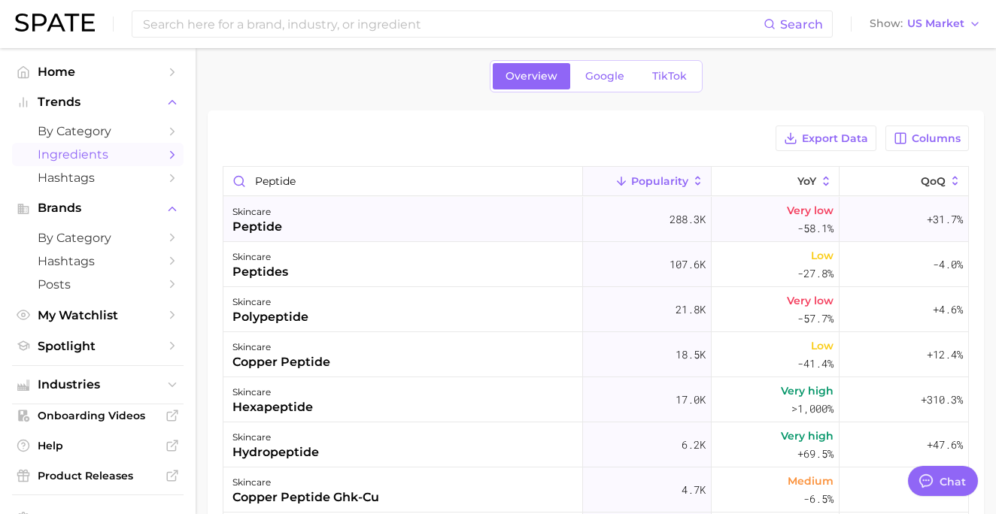
click at [408, 213] on div "skincare peptide" at bounding box center [402, 219] width 359 height 45
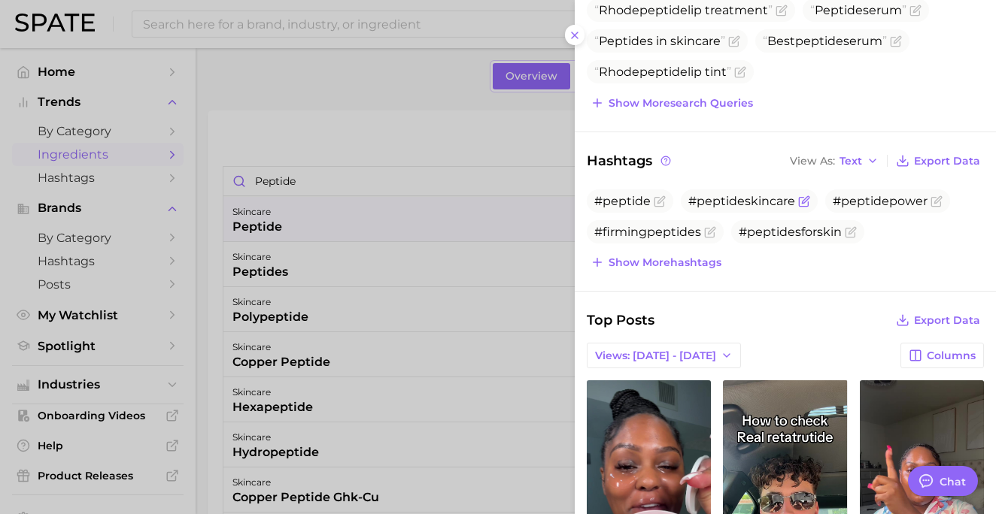
scroll to position [286, 0]
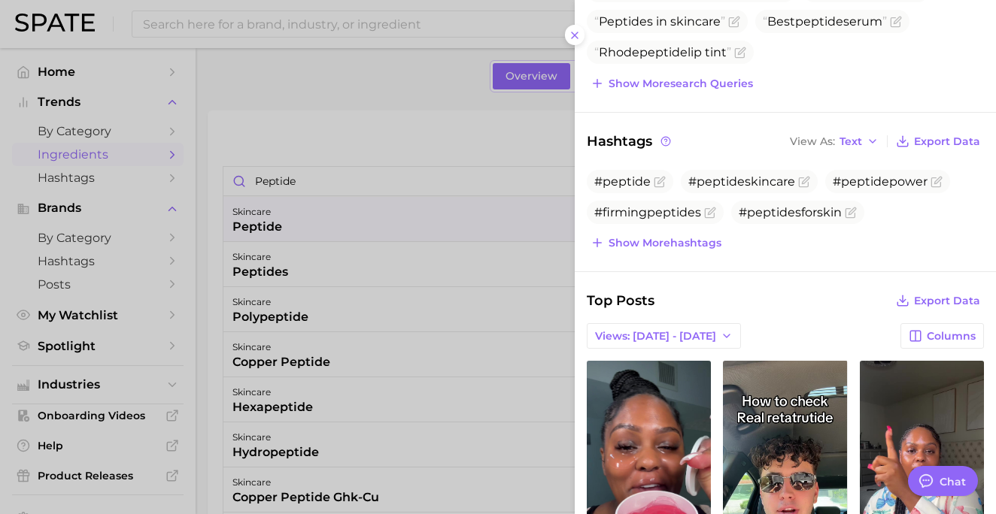
click at [409, 131] on div at bounding box center [498, 257] width 996 height 514
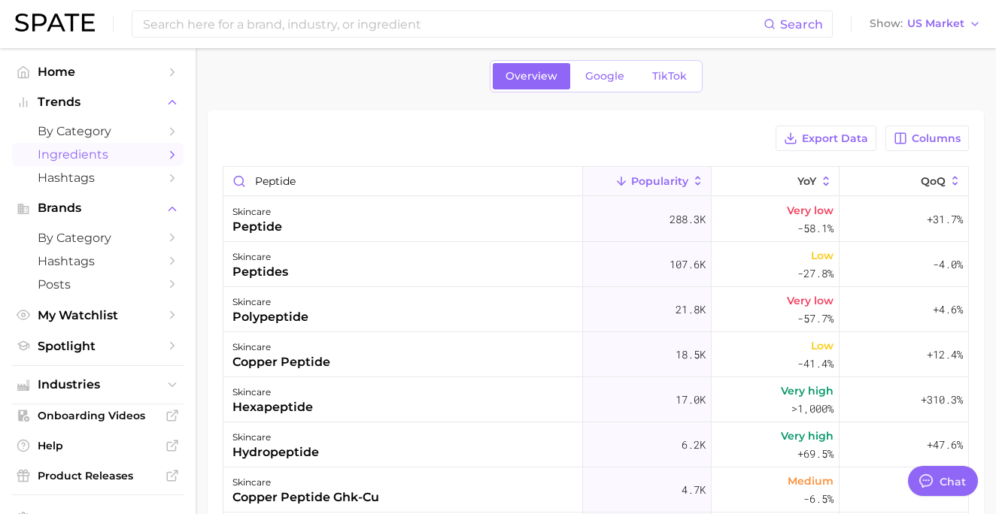
scroll to position [0, 0]
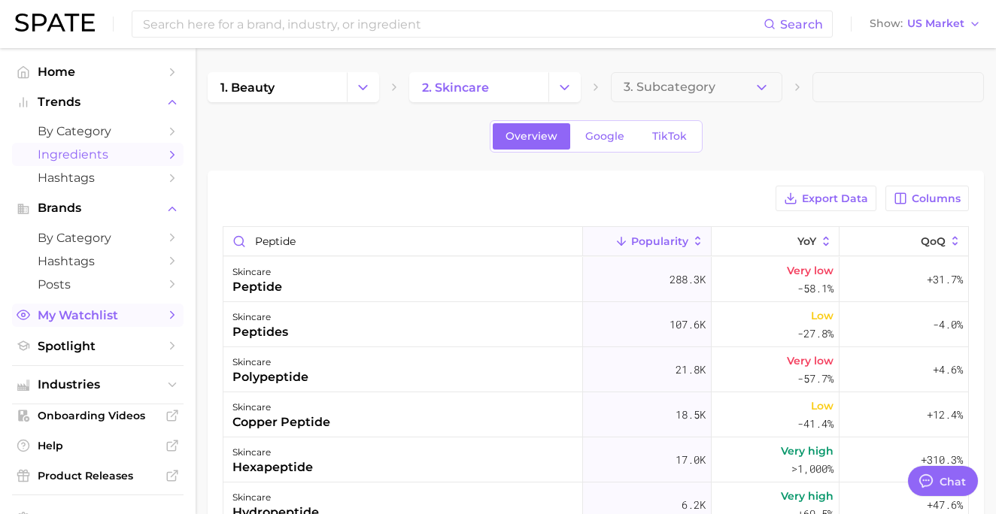
click at [124, 320] on span "My Watchlist" at bounding box center [98, 315] width 120 height 14
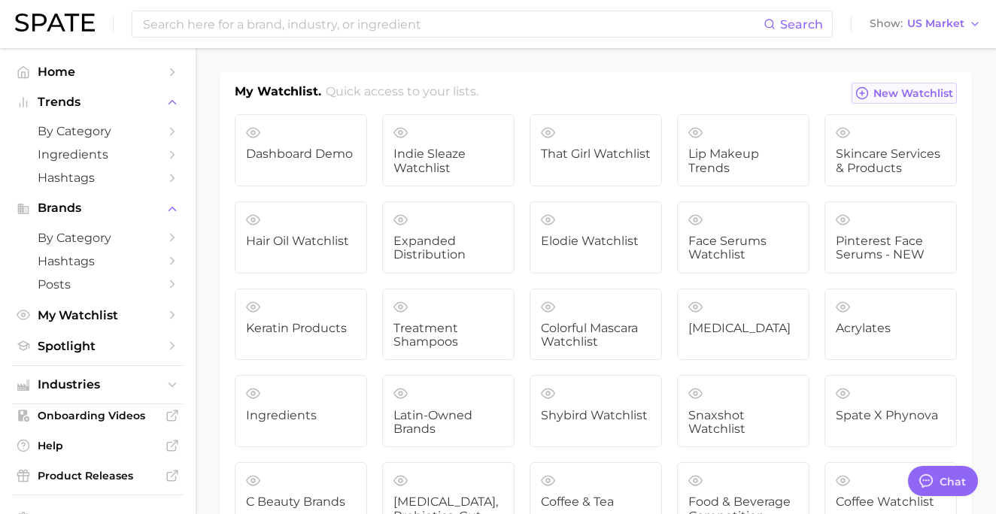
click at [731, 86] on button "New Watchlist" at bounding box center [903, 93] width 105 height 21
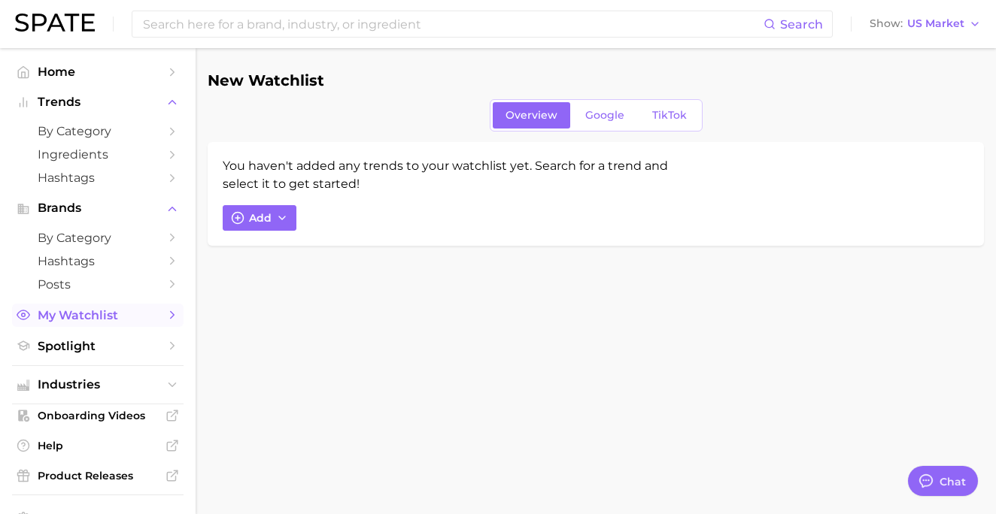
click at [116, 313] on span "My Watchlist" at bounding box center [98, 315] width 120 height 14
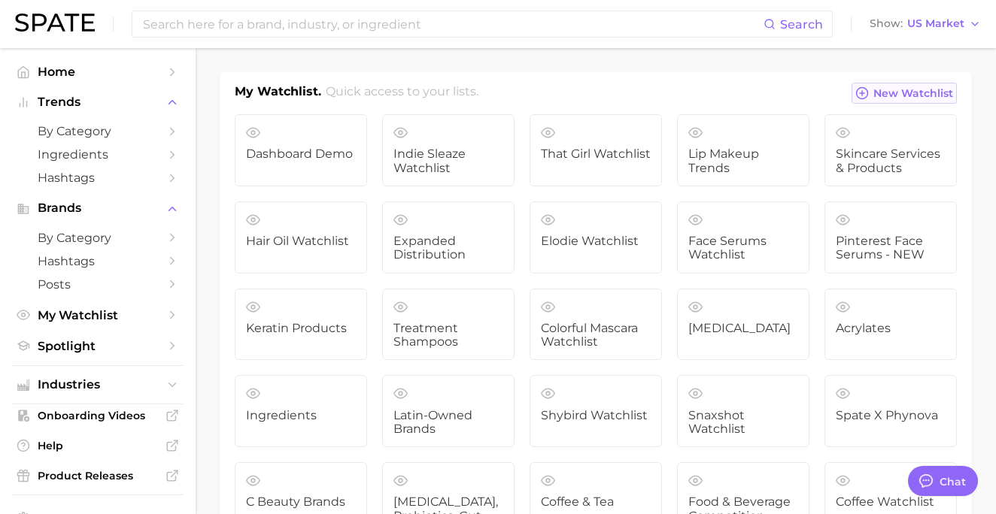
click at [731, 99] on icon at bounding box center [862, 93] width 14 height 14
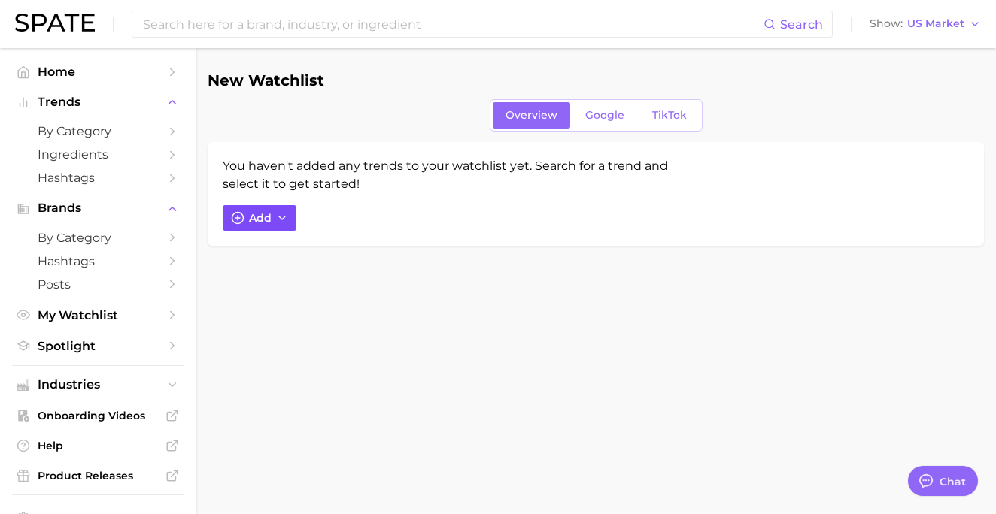
click at [263, 225] on button "Add" at bounding box center [260, 218] width 74 height 26
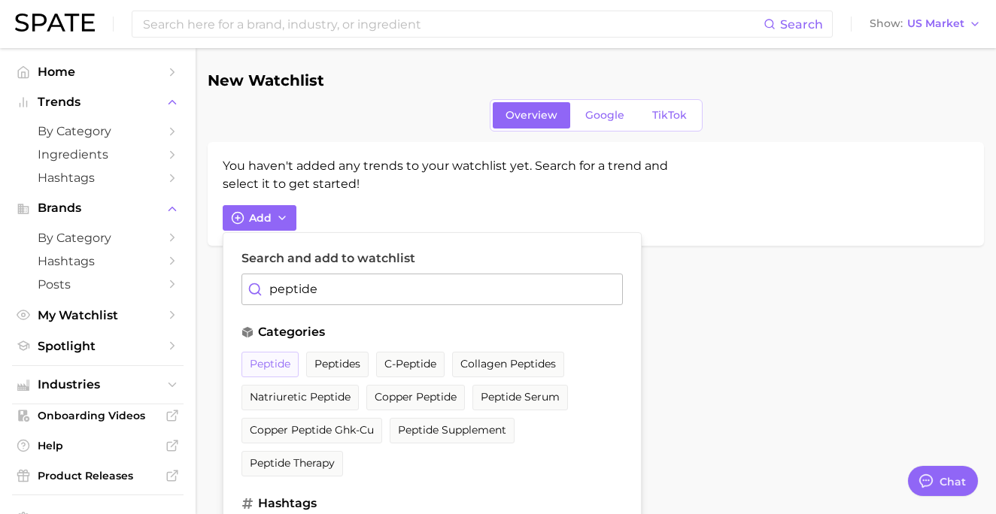
type input "peptide"
click at [276, 358] on span "peptide" at bounding box center [270, 364] width 41 height 13
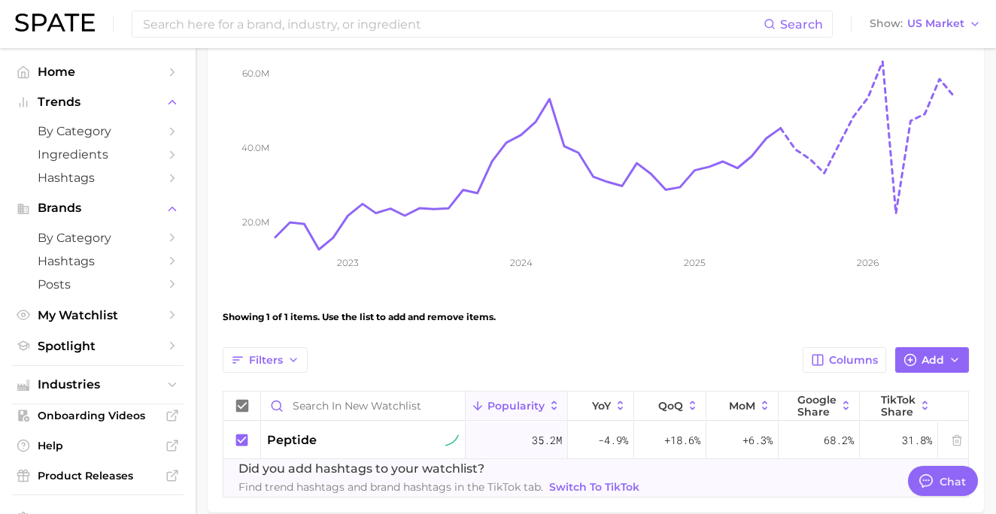
scroll to position [314, 0]
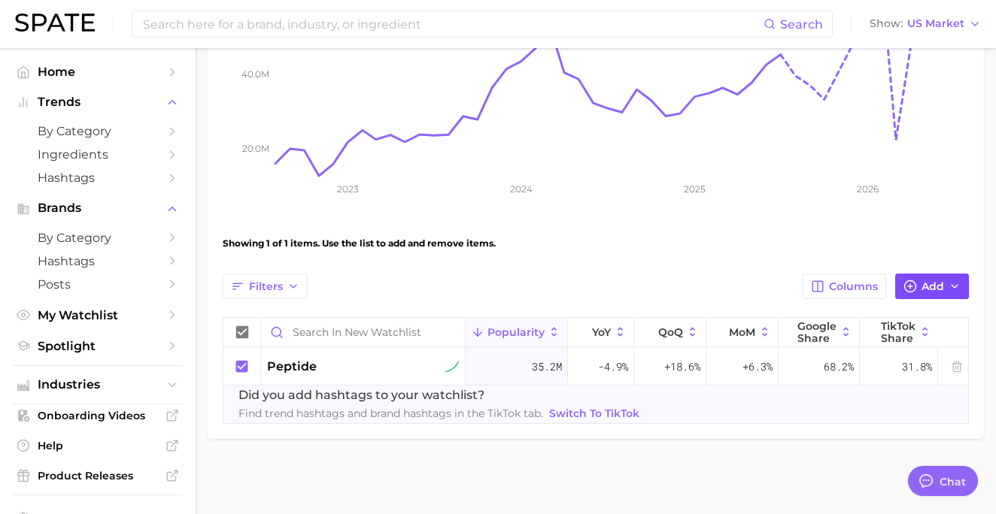
click at [731, 286] on span "Add" at bounding box center [932, 287] width 23 height 13
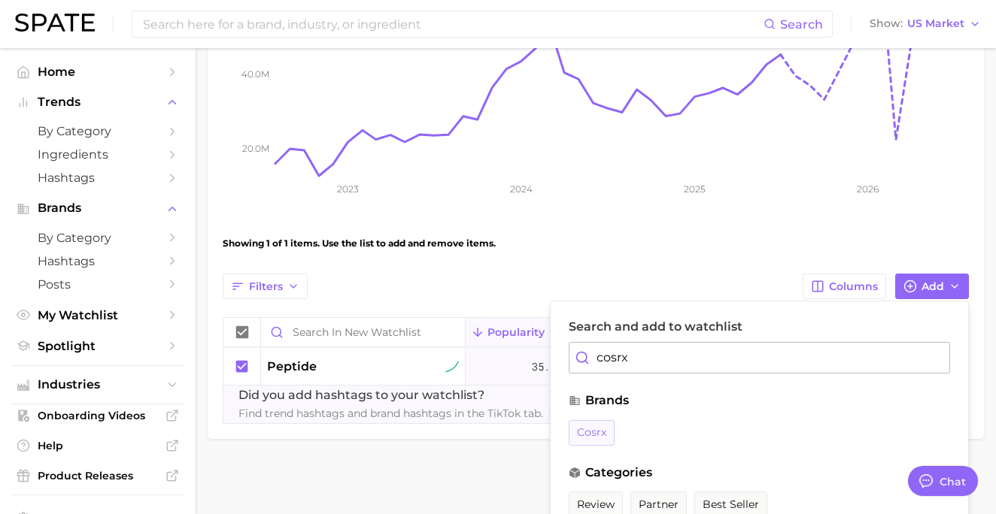
type input "cosrx"
click at [584, 424] on button "cosrx" at bounding box center [592, 433] width 46 height 26
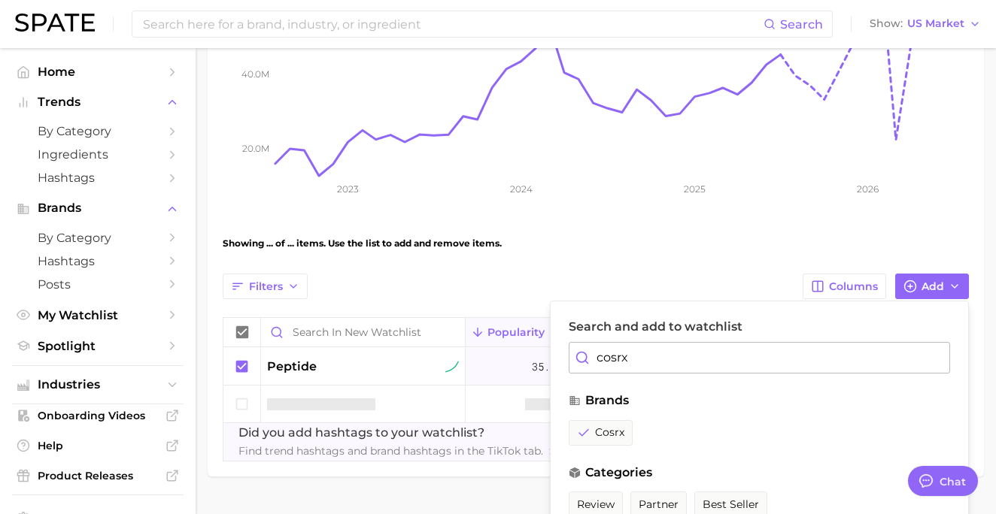
drag, startPoint x: 632, startPoint y: 363, endPoint x: 567, endPoint y: 363, distance: 64.7
click at [567, 363] on div "Search and add to watchlist cosrx brands cosrx categories review partner best s…" at bounding box center [759, 455] width 419 height 308
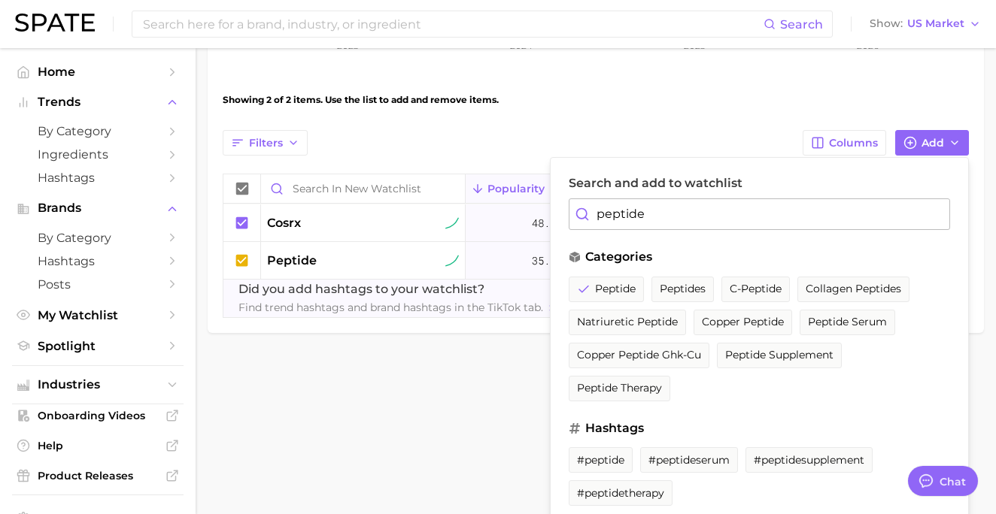
scroll to position [469, 0]
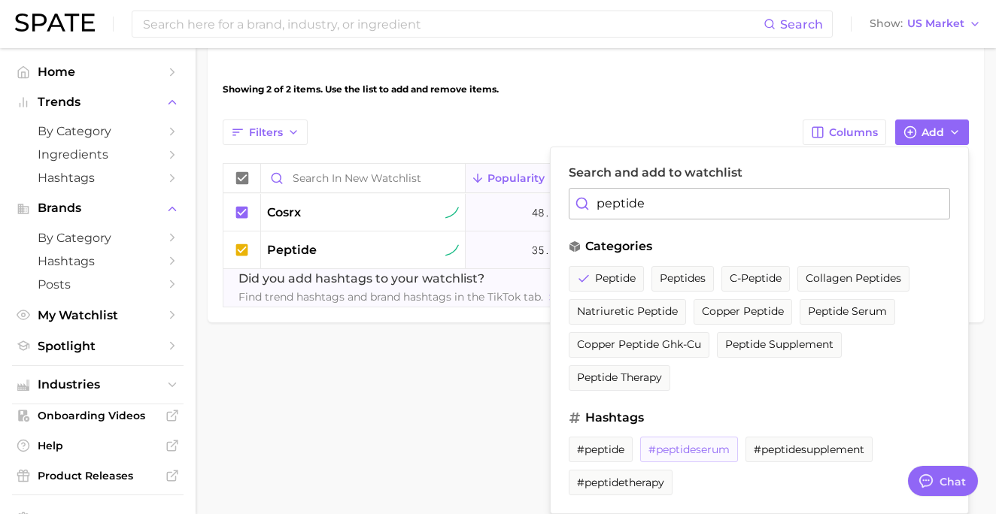
type input "peptide"
click at [690, 453] on span "#peptideserum" at bounding box center [688, 450] width 81 height 13
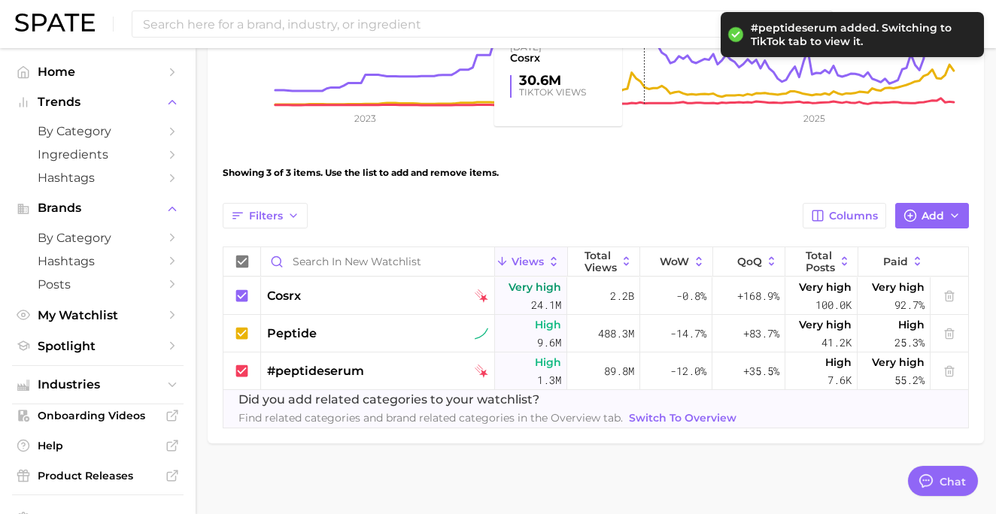
scroll to position [387, 0]
